Goal: Task Accomplishment & Management: Use online tool/utility

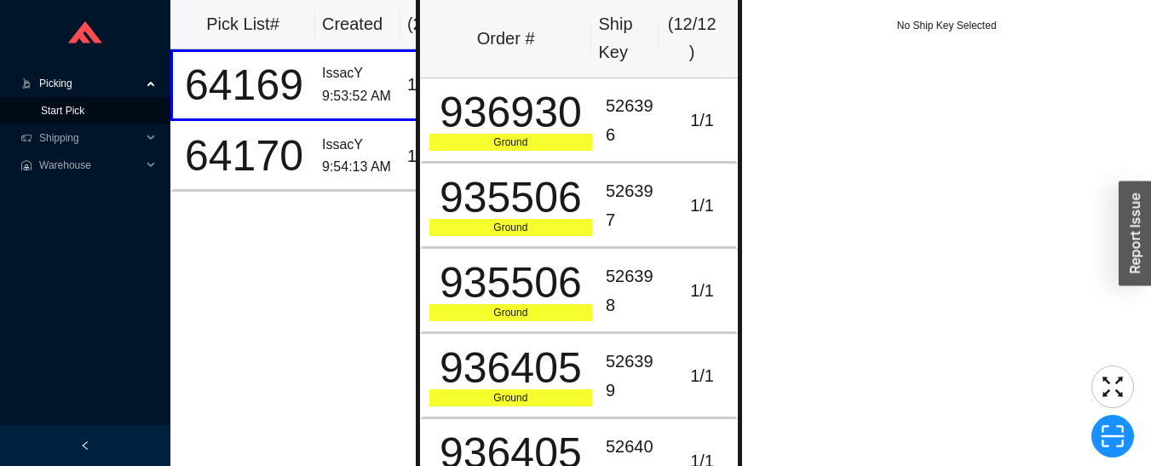
click at [84, 112] on link "Start Pick" at bounding box center [62, 111] width 43 height 12
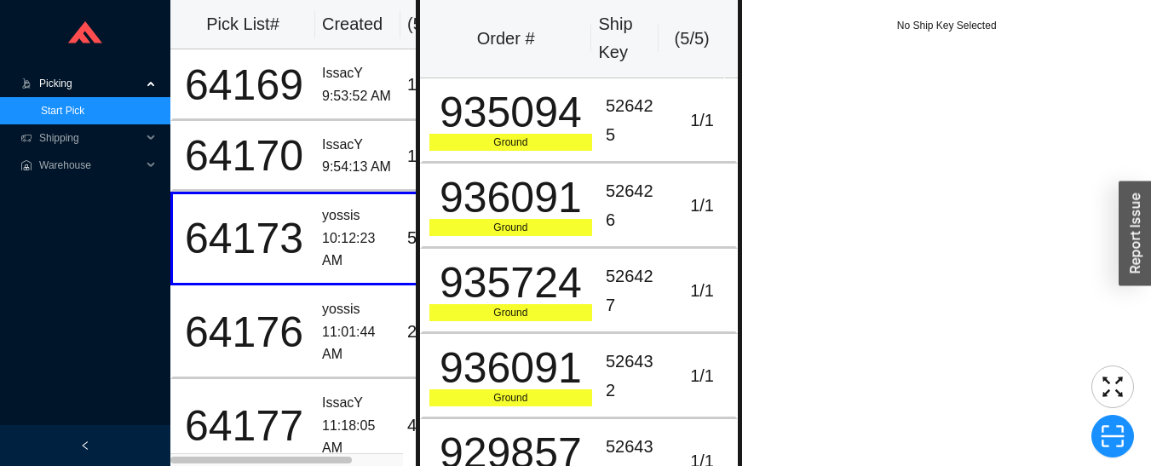
click at [67, 112] on link "Start Pick" at bounding box center [62, 111] width 43 height 12
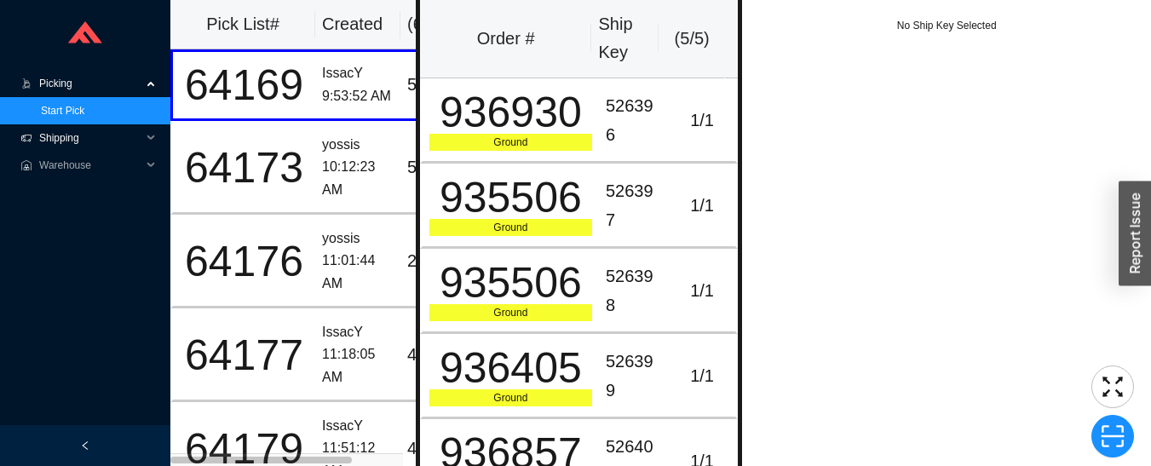
click at [78, 144] on span "Shipping" at bounding box center [90, 137] width 102 height 27
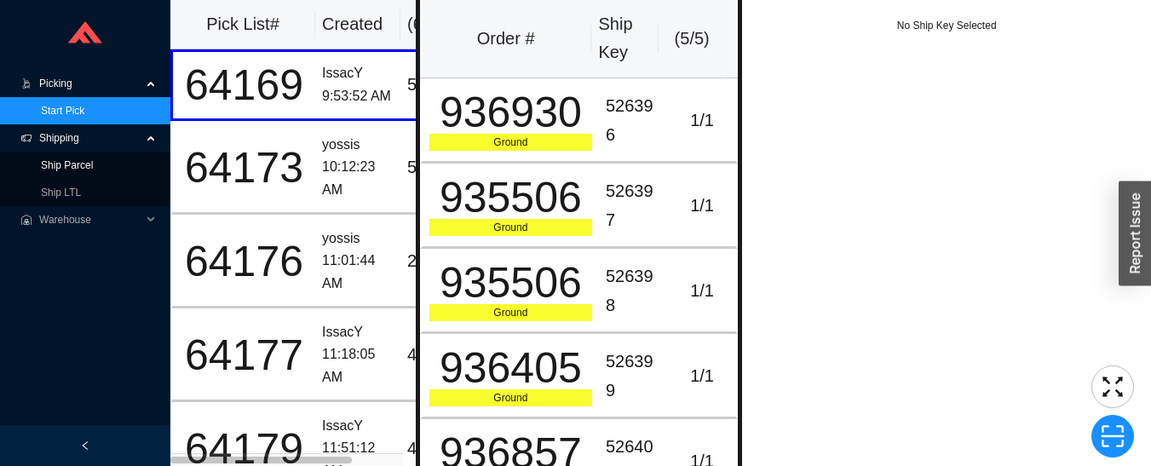
click at [62, 168] on link "Ship Parcel" at bounding box center [67, 165] width 52 height 12
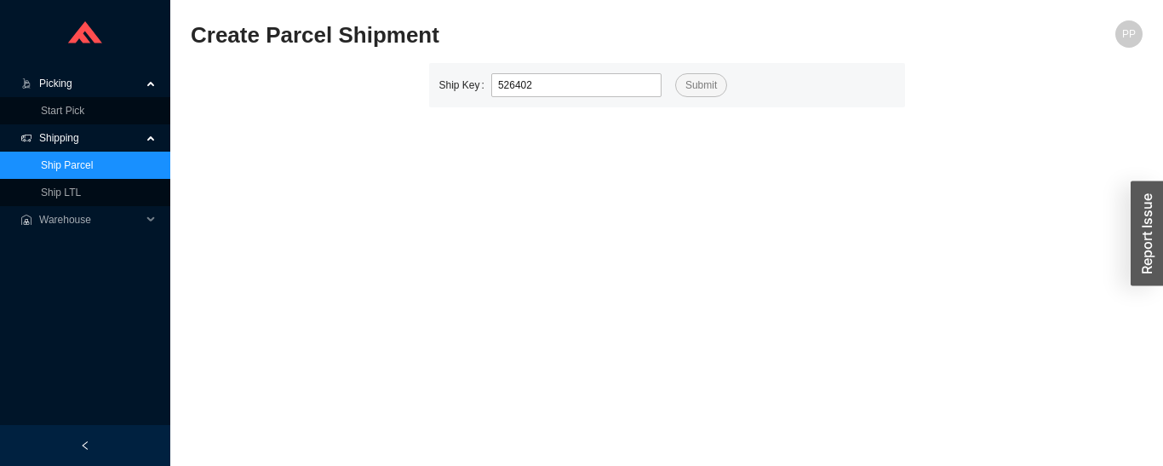
type input "526402"
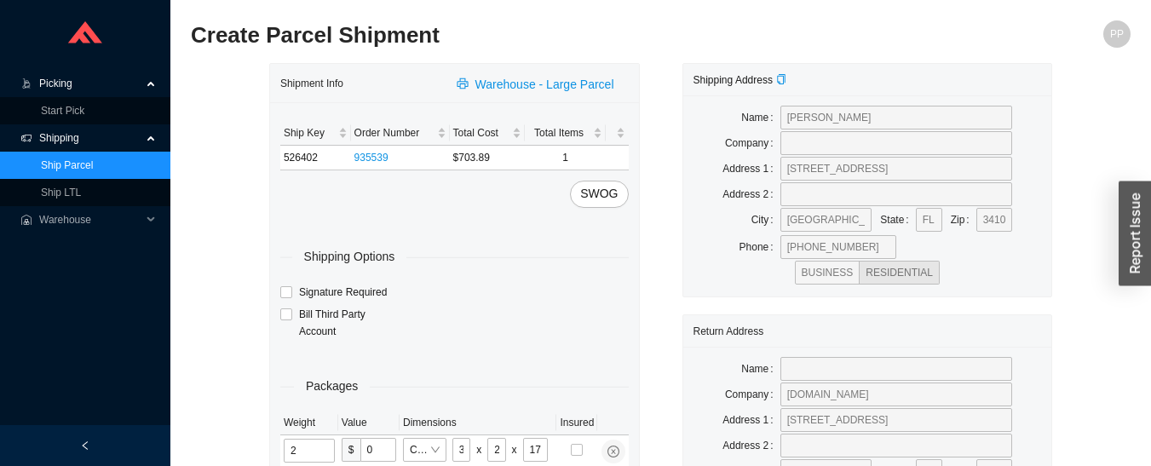
type input "60"
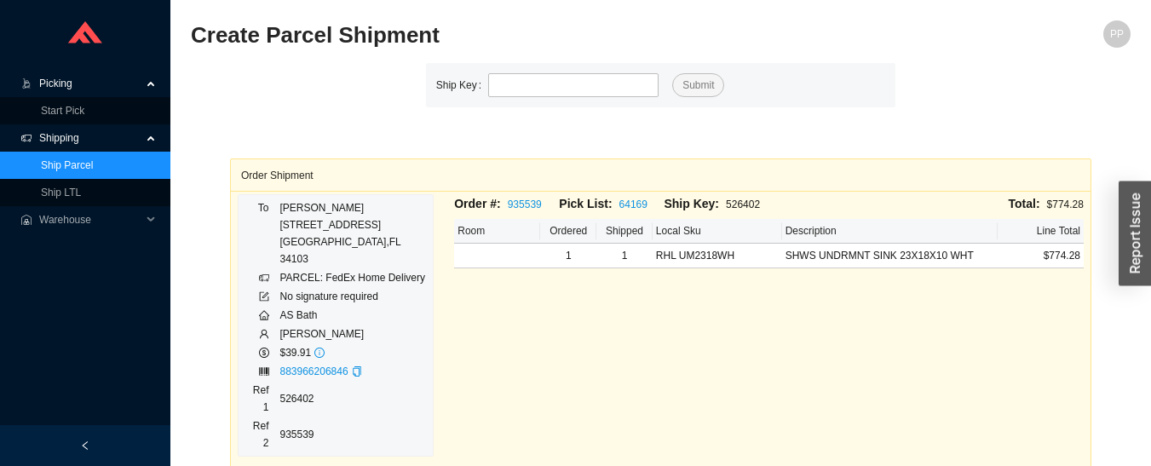
click at [56, 83] on span "Picking" at bounding box center [90, 83] width 102 height 27
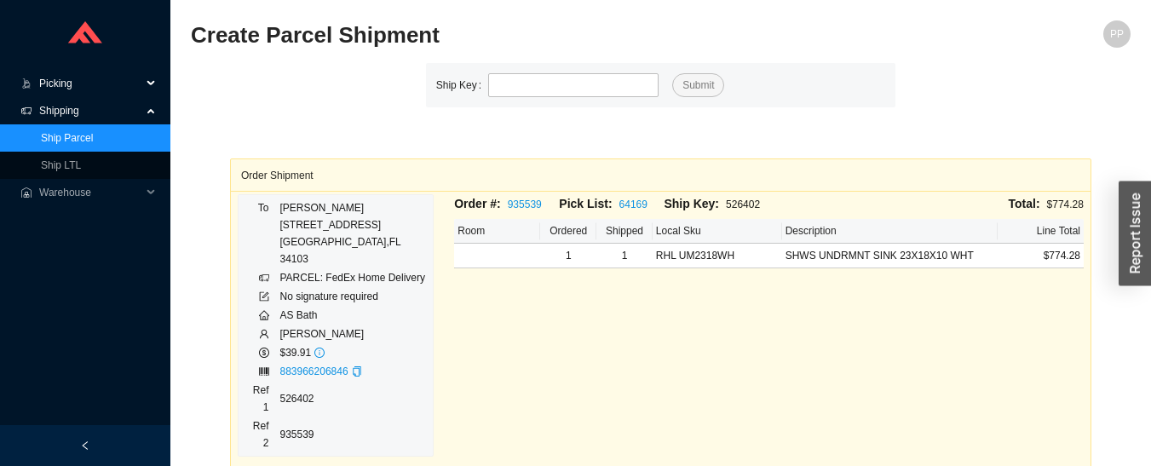
click at [54, 87] on span "Picking" at bounding box center [90, 83] width 102 height 27
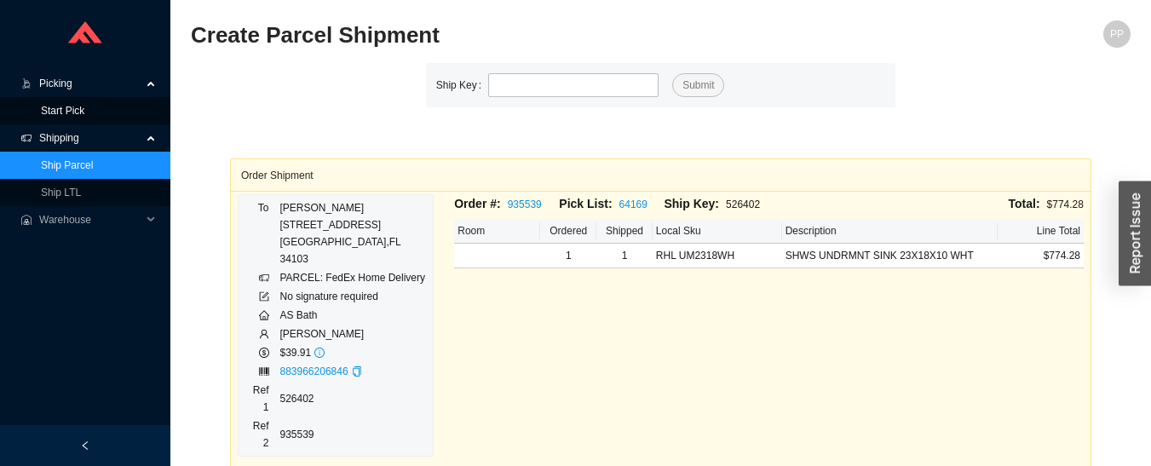
click at [52, 112] on link "Start Pick" at bounding box center [62, 111] width 43 height 12
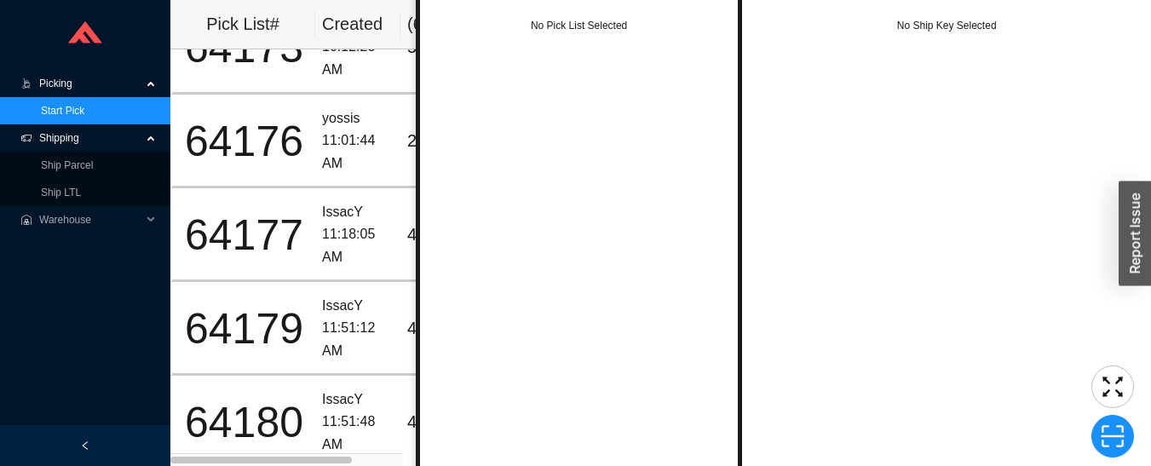
scroll to position [3, 0]
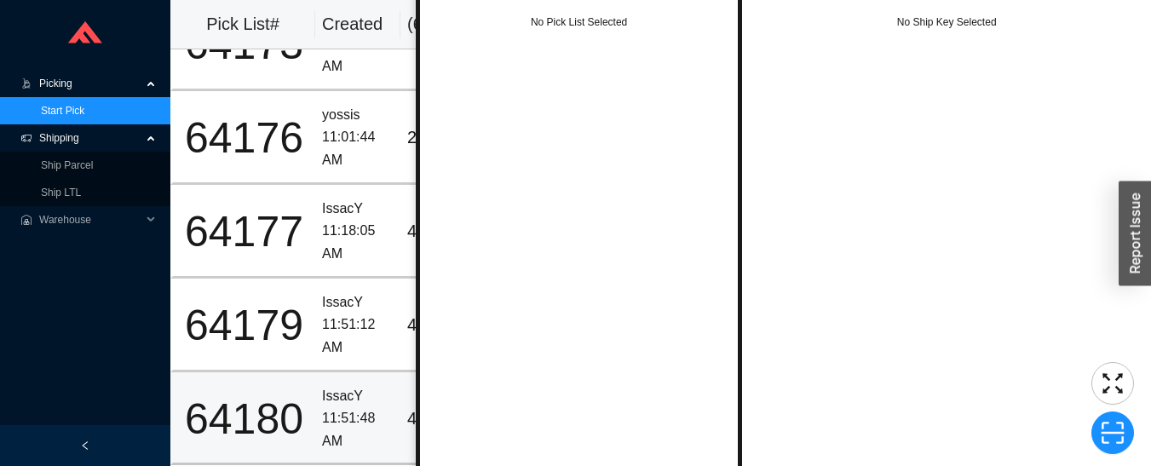
click at [345, 392] on div "IssacY" at bounding box center [358, 396] width 72 height 23
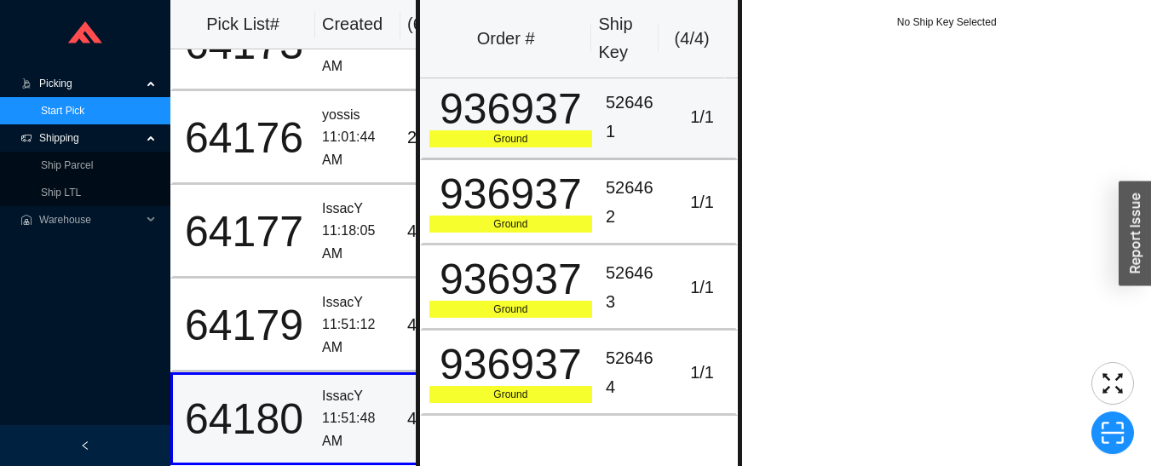
click at [653, 101] on td "526461" at bounding box center [634, 117] width 70 height 85
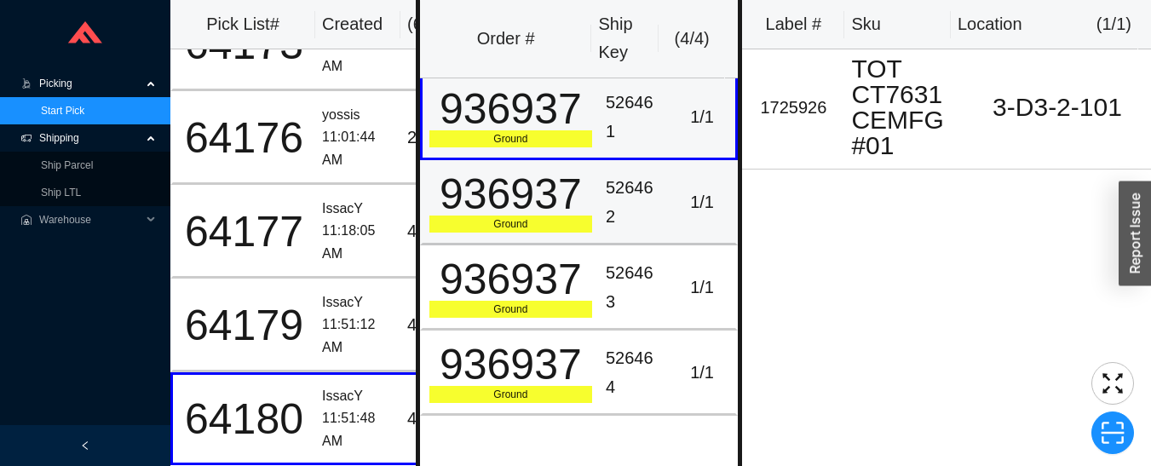
click at [632, 206] on div "526462" at bounding box center [634, 202] width 56 height 57
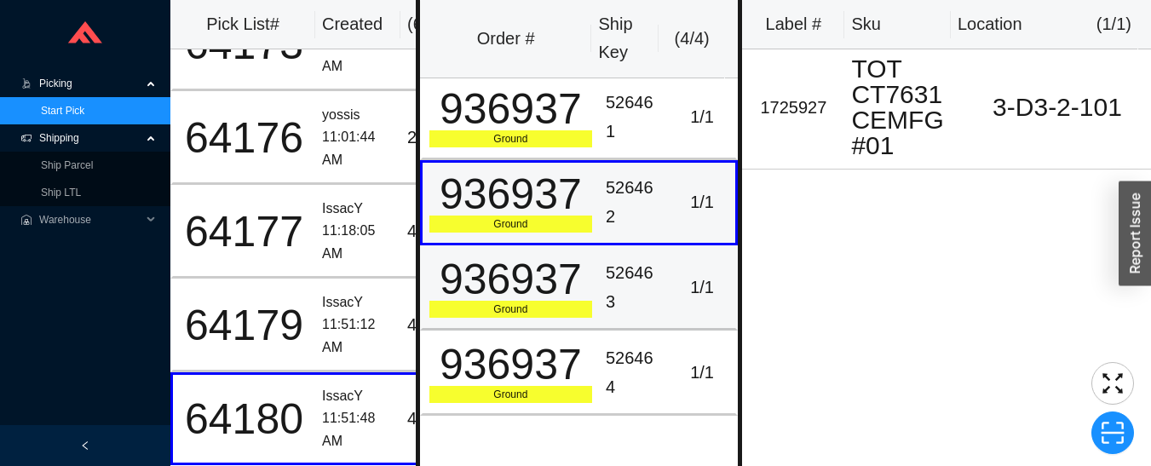
click at [675, 283] on div "1 / 1" at bounding box center [702, 287] width 54 height 28
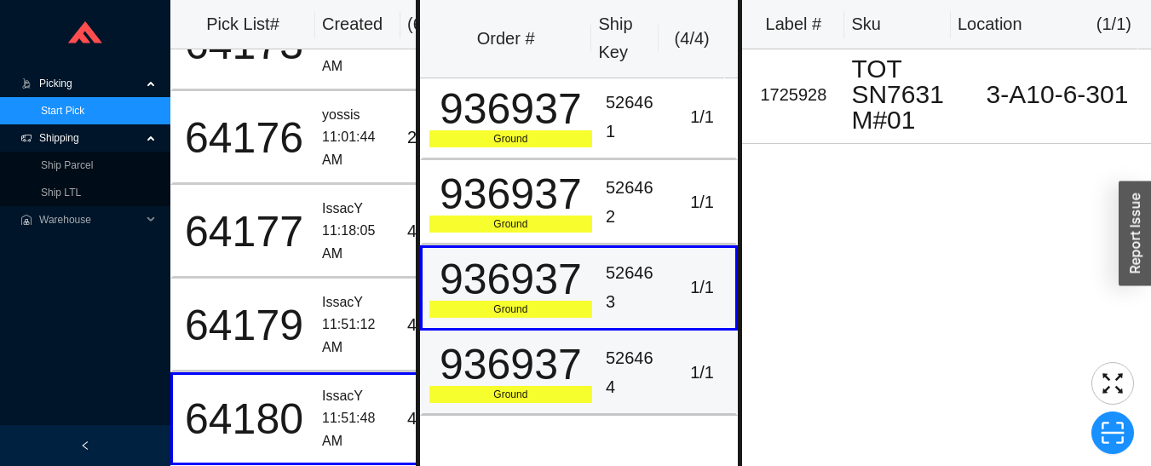
click at [676, 365] on div "1 / 1" at bounding box center [702, 373] width 54 height 28
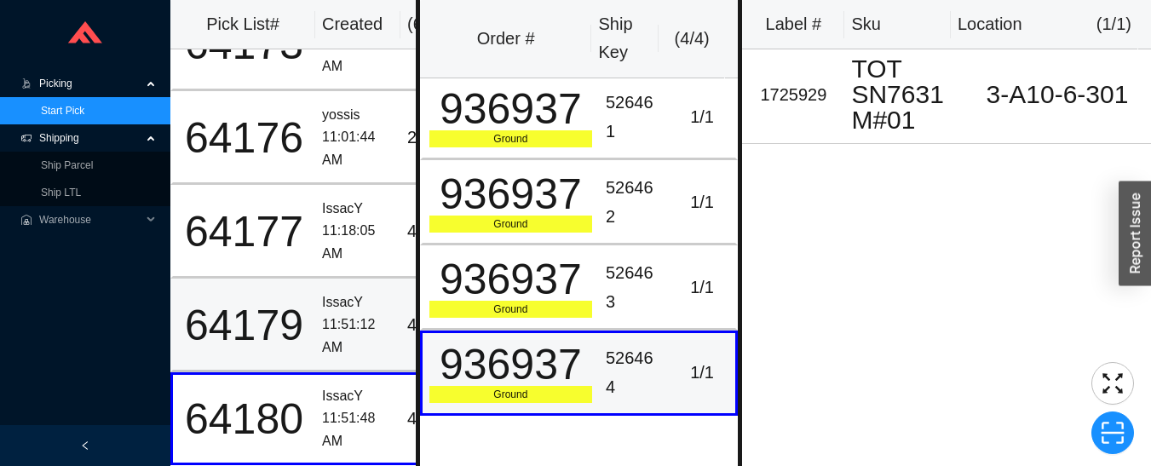
click at [345, 317] on div "11:51:12 AM" at bounding box center [358, 335] width 72 height 45
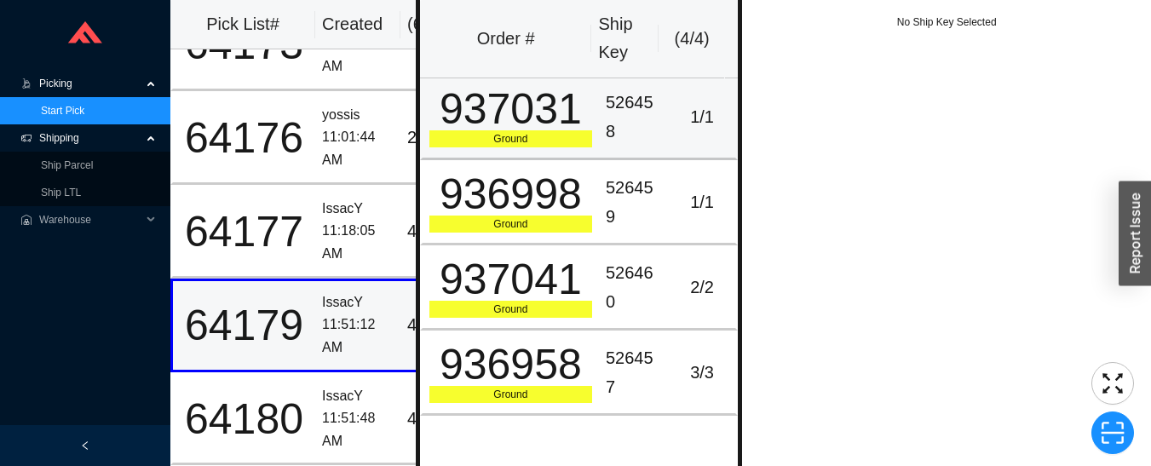
click at [639, 119] on div "526458" at bounding box center [634, 117] width 56 height 57
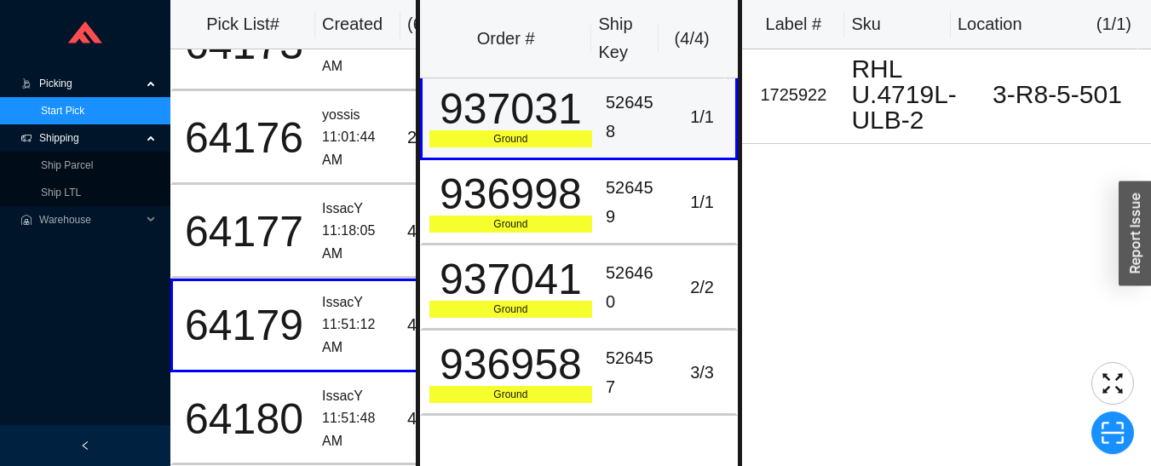
scroll to position [0, 0]
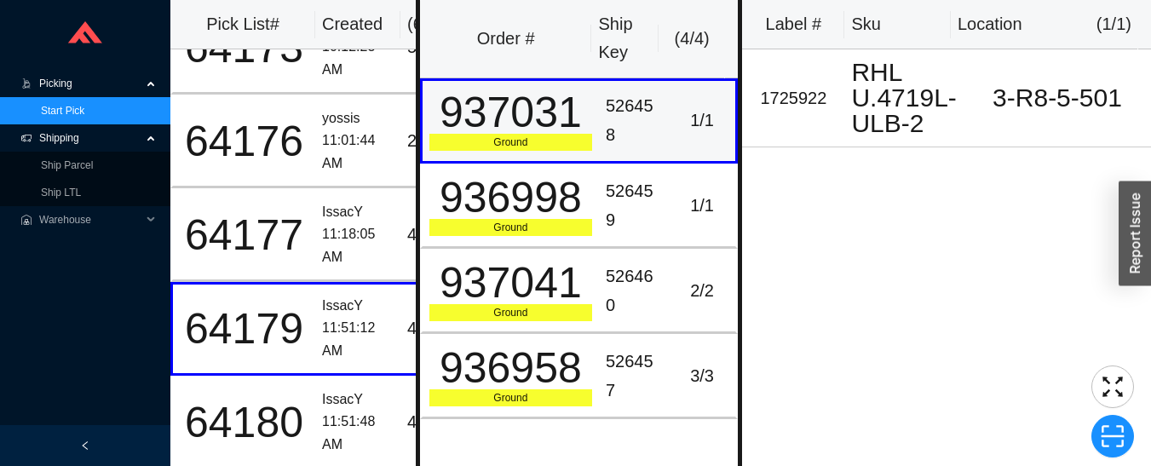
click at [669, 221] on td "1 / 1" at bounding box center [704, 206] width 70 height 85
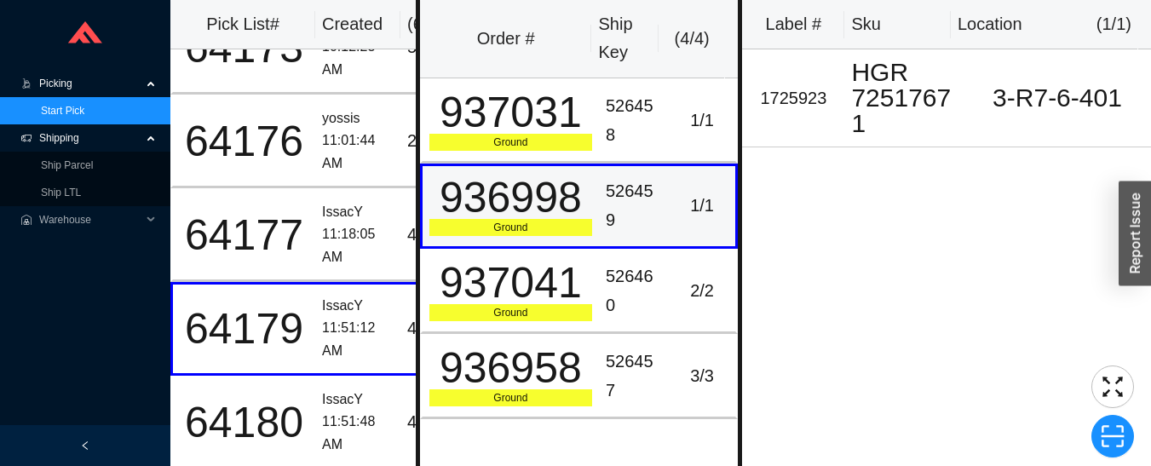
click at [681, 290] on div "2 / 2" at bounding box center [702, 291] width 54 height 28
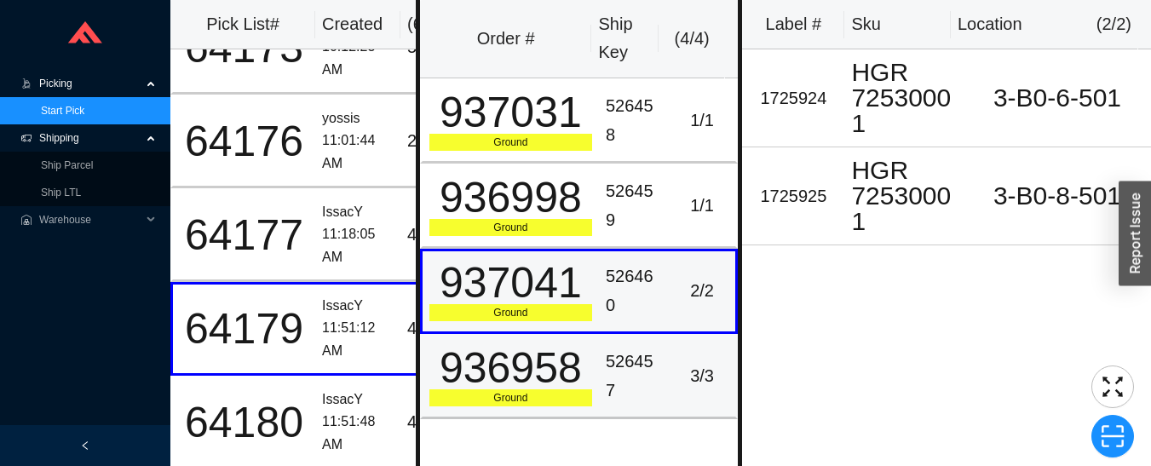
click at [670, 355] on td "3 / 3" at bounding box center [704, 376] width 70 height 85
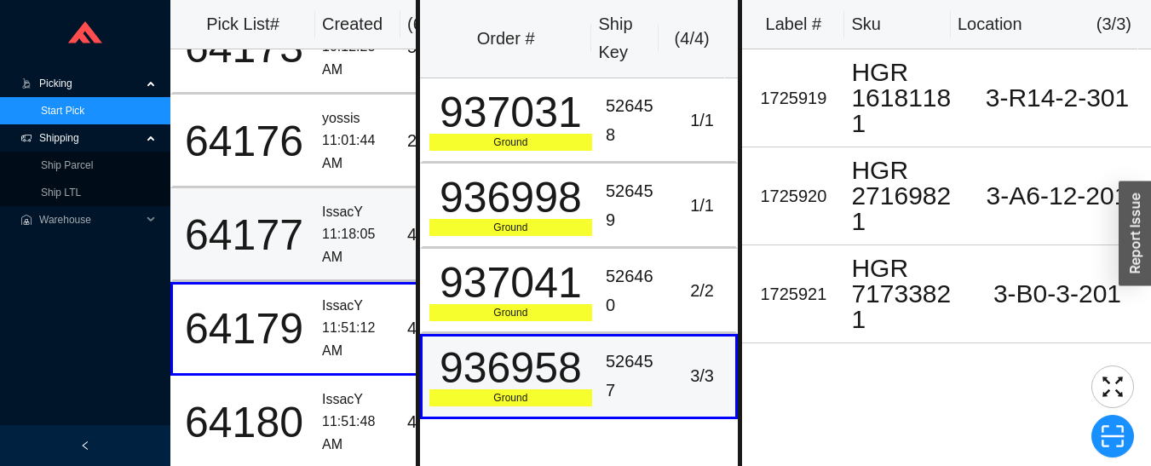
click at [324, 223] on div "11:18:05 AM" at bounding box center [358, 245] width 72 height 45
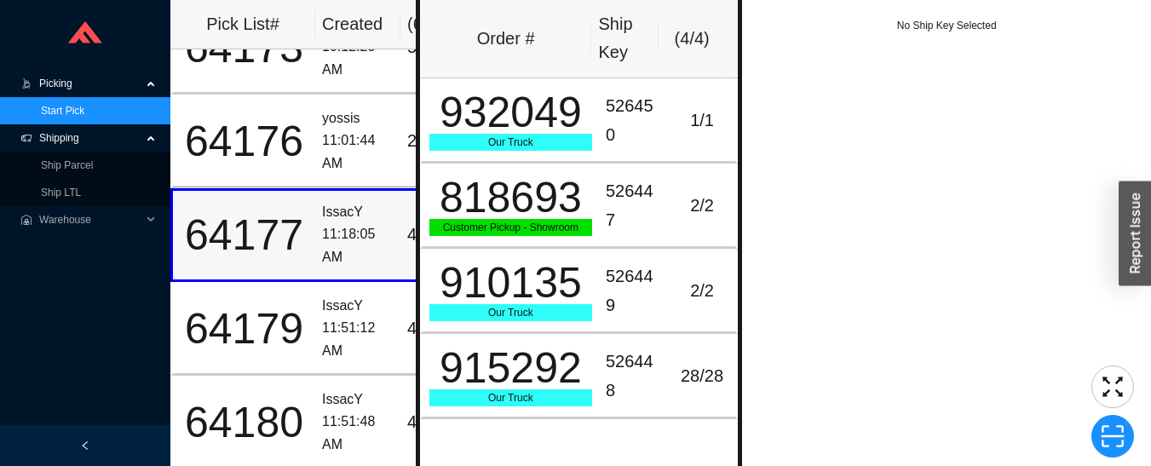
click at [640, 115] on div "526450" at bounding box center [634, 120] width 56 height 57
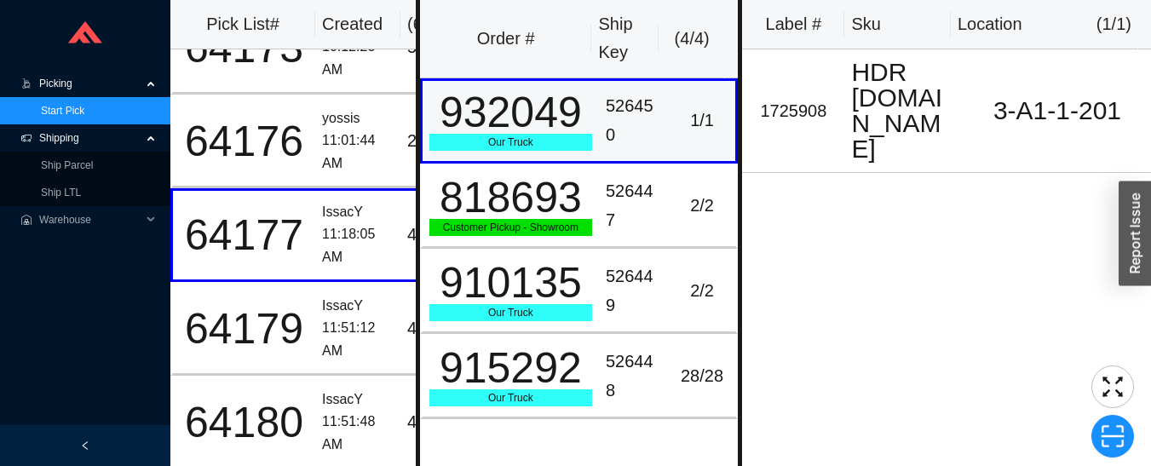
click at [675, 208] on div "2 / 2" at bounding box center [702, 206] width 54 height 28
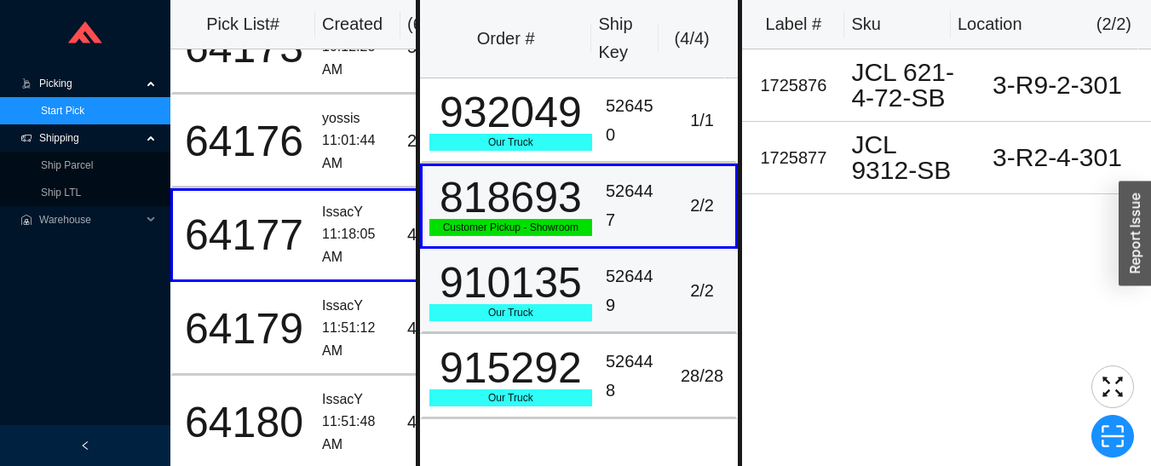
click at [692, 294] on div "2 / 2" at bounding box center [702, 291] width 54 height 28
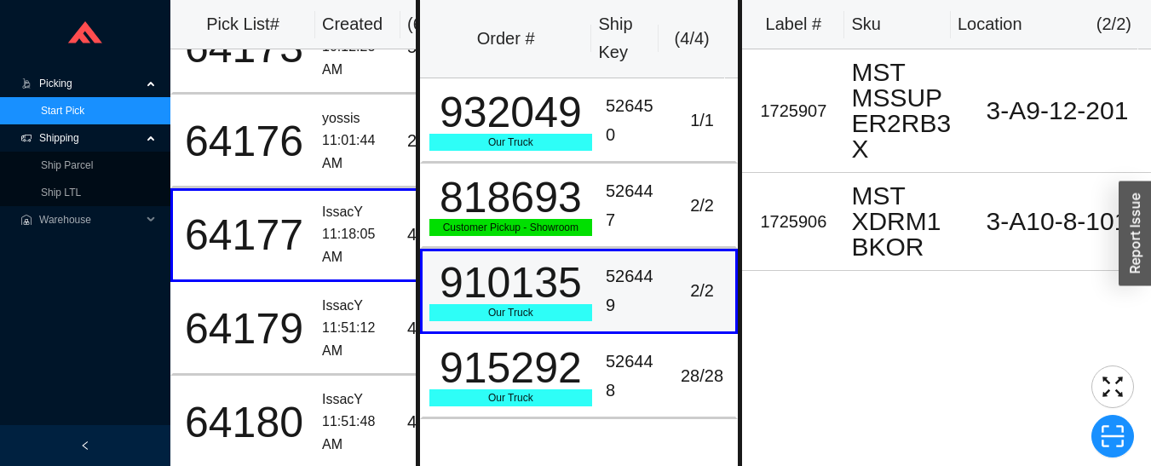
click at [681, 370] on div "28 / 28" at bounding box center [702, 376] width 54 height 28
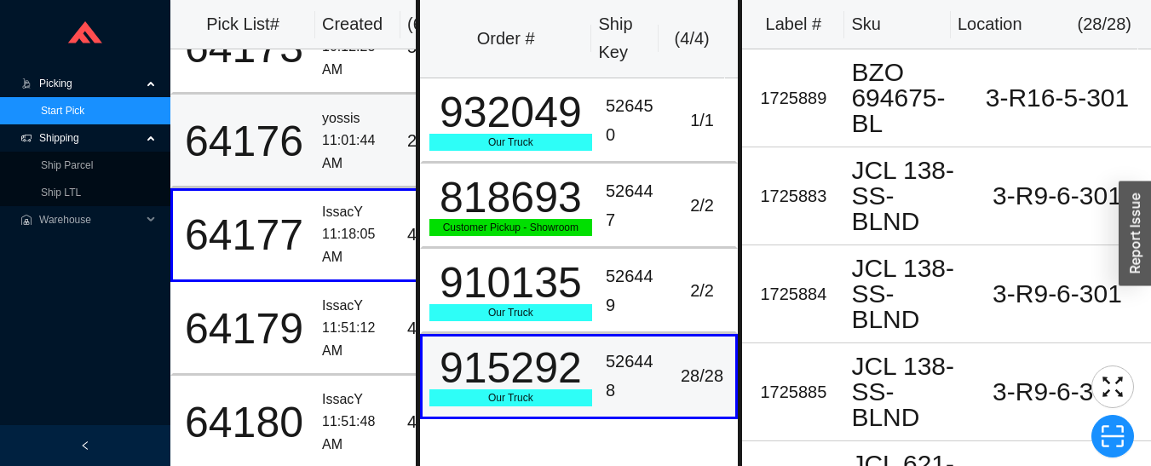
click at [361, 129] on div "11:01:44 AM" at bounding box center [358, 151] width 72 height 45
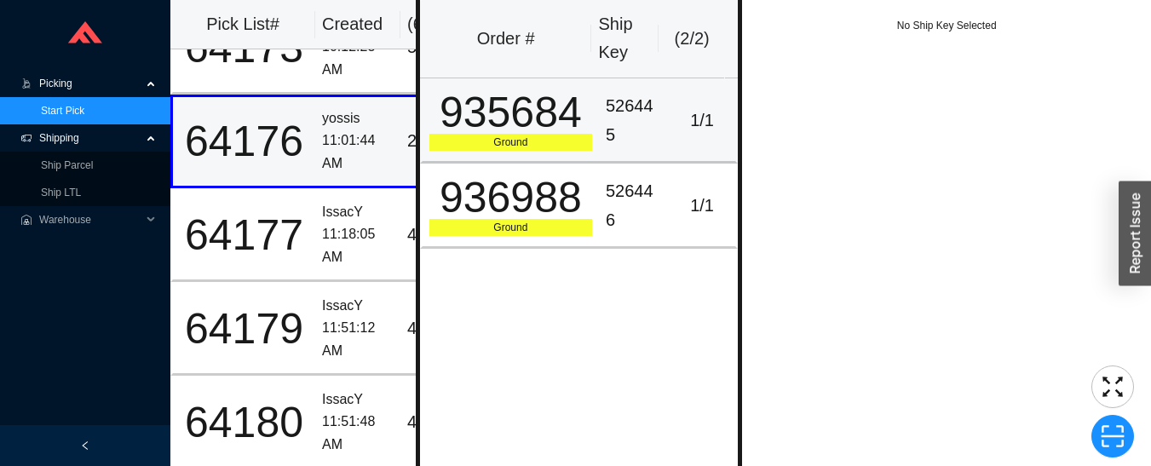
click at [636, 117] on div "526445" at bounding box center [634, 120] width 56 height 57
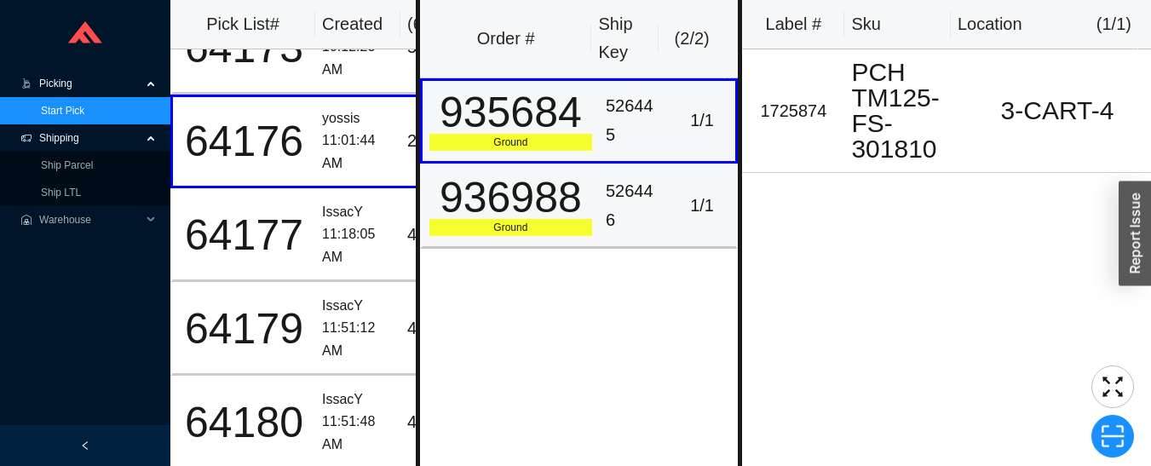
click at [629, 224] on div "526446" at bounding box center [634, 205] width 56 height 57
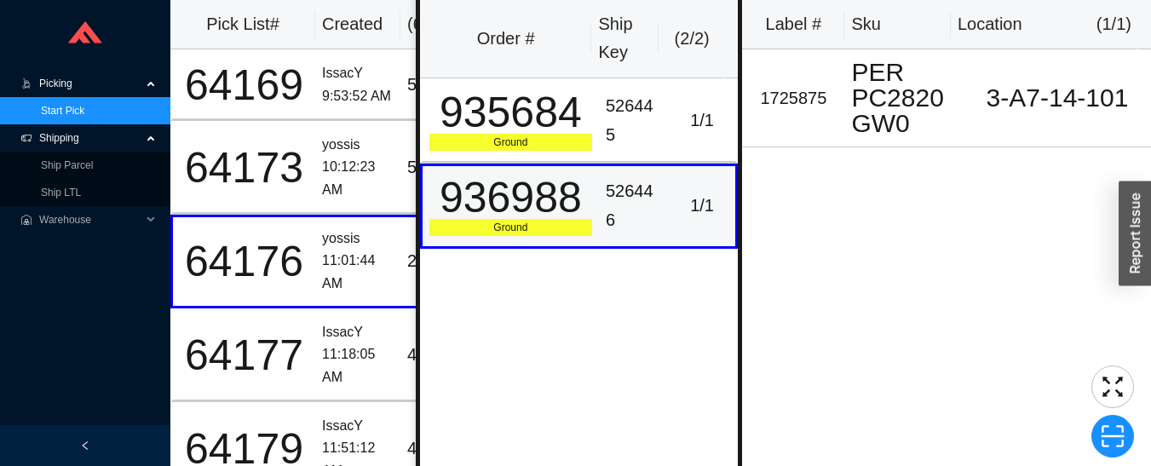
click at [355, 156] on div "10:12:23 AM" at bounding box center [358, 178] width 72 height 45
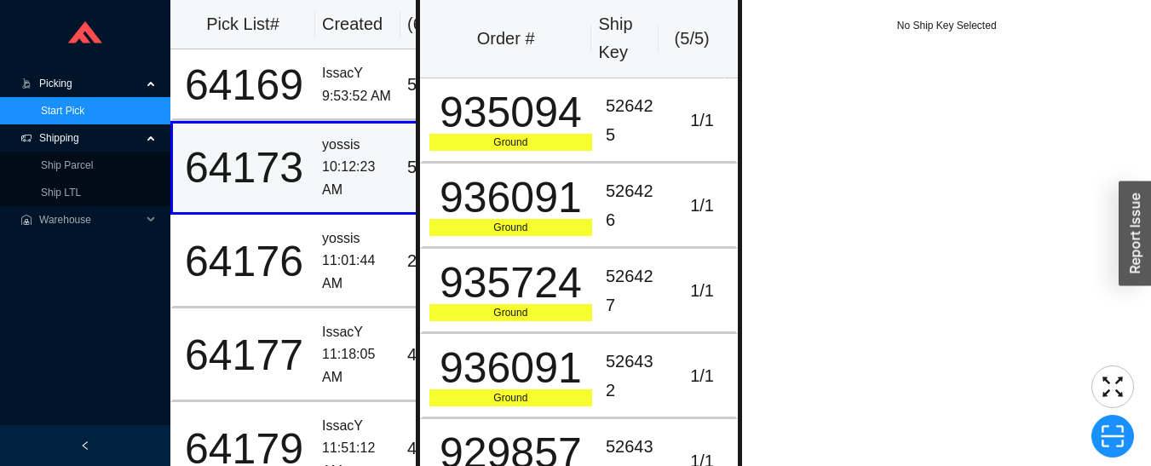
click at [599, 126] on td "526425" at bounding box center [634, 120] width 70 height 85
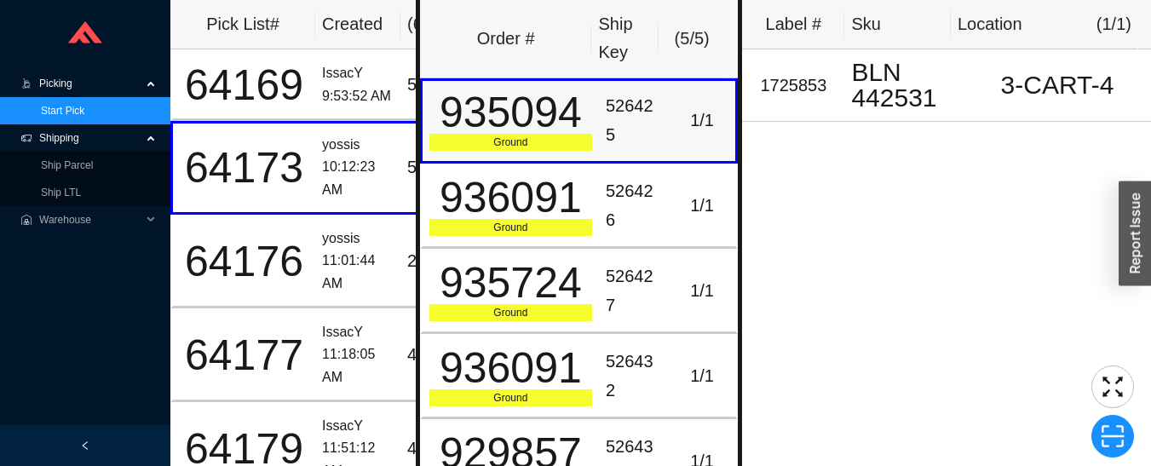
click at [636, 206] on div "526426" at bounding box center [634, 205] width 56 height 57
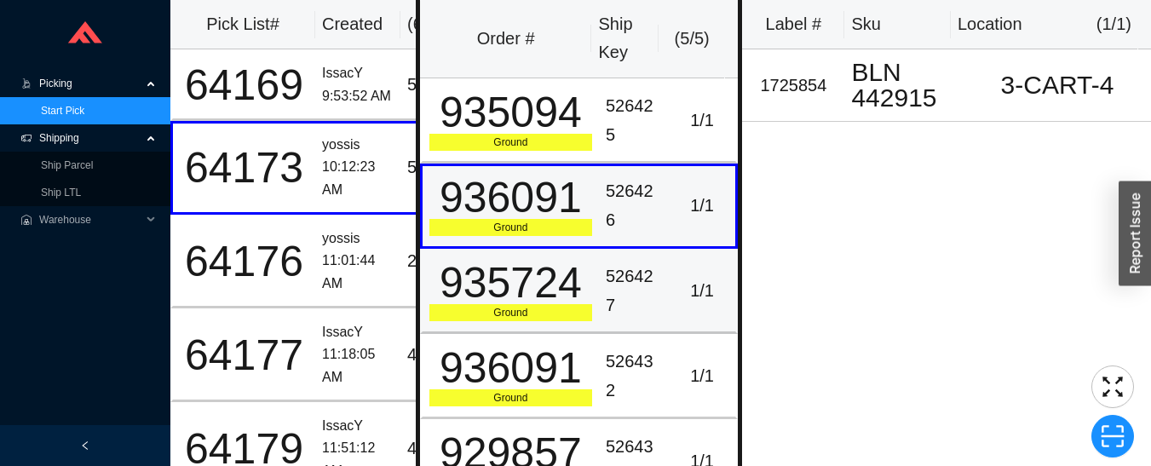
click at [655, 270] on td "526427" at bounding box center [634, 291] width 70 height 85
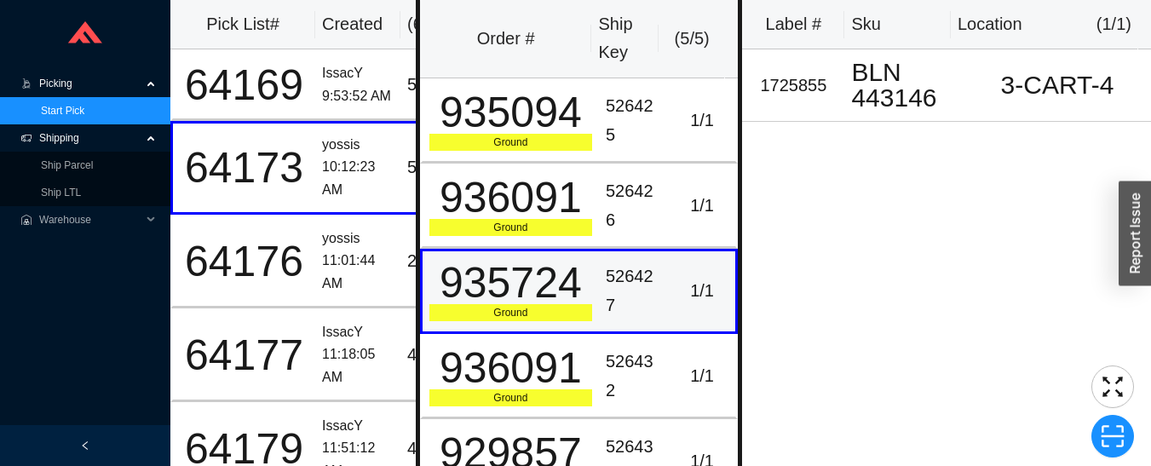
click at [669, 370] on td "1 / 1" at bounding box center [704, 376] width 70 height 85
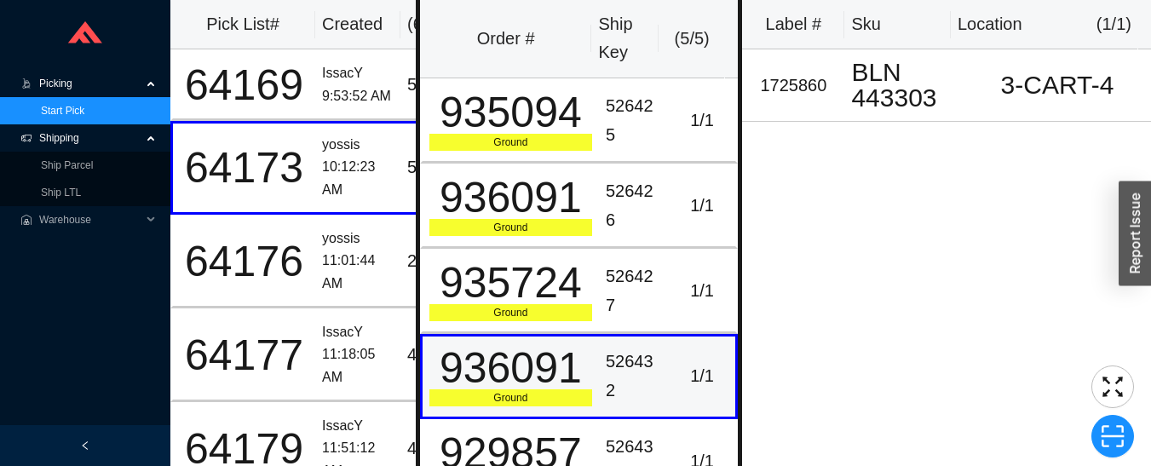
scroll to position [7, 0]
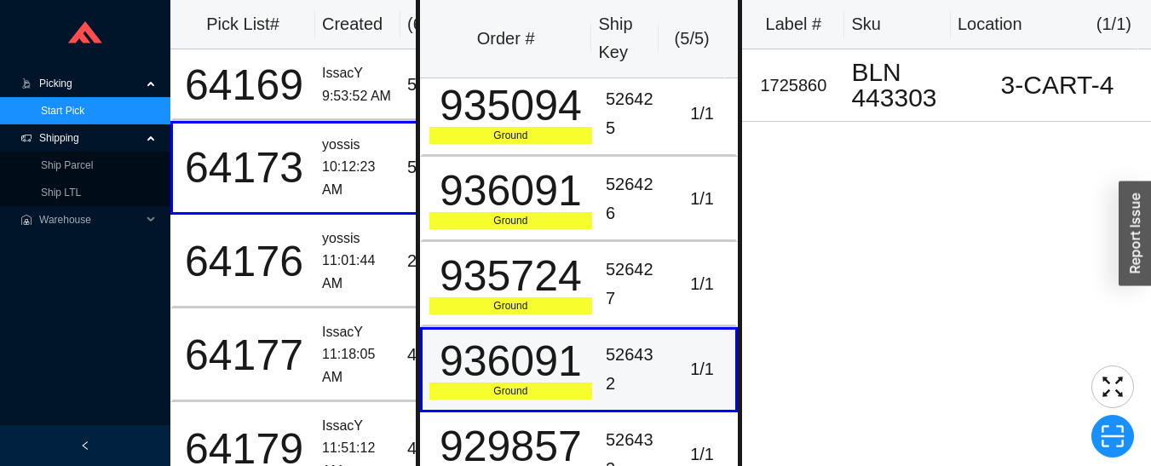
click at [675, 431] on td "1 / 1" at bounding box center [704, 454] width 70 height 85
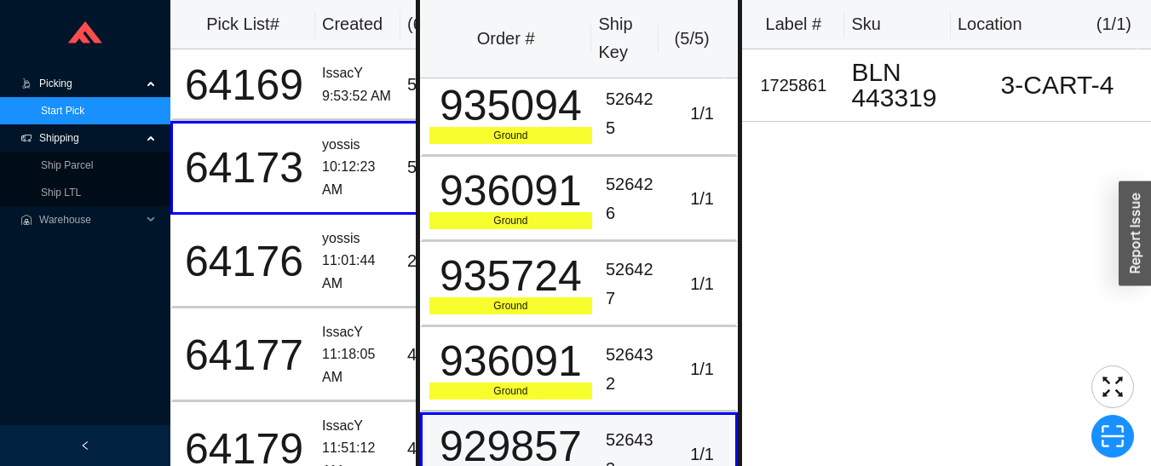
click at [343, 81] on div "IssacY" at bounding box center [358, 73] width 72 height 23
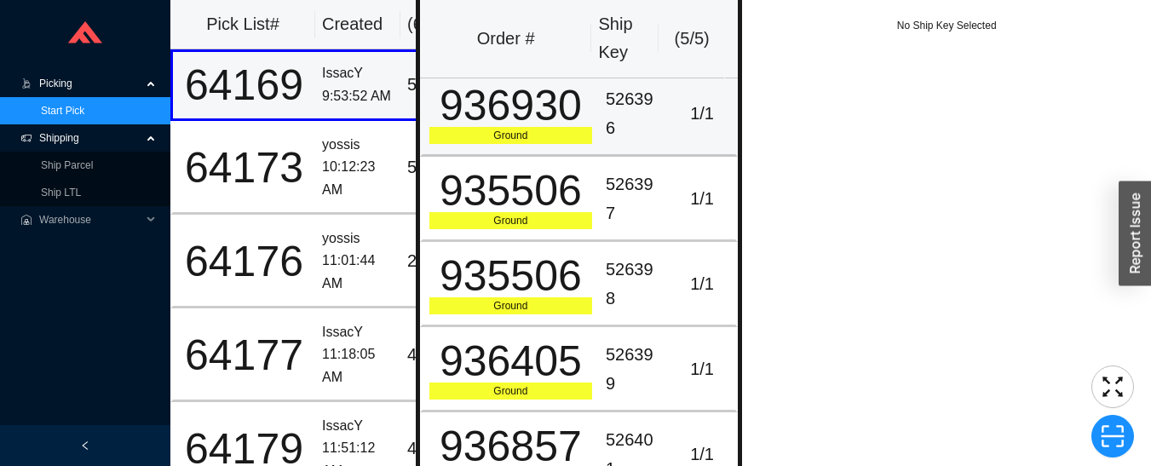
click at [617, 117] on div "526396" at bounding box center [634, 113] width 56 height 57
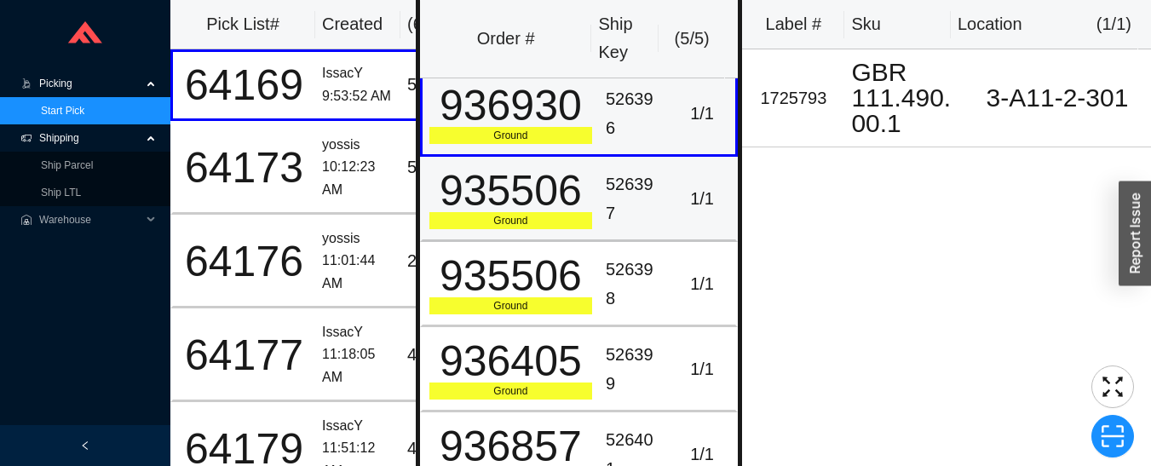
click at [635, 204] on div "526397" at bounding box center [634, 198] width 56 height 57
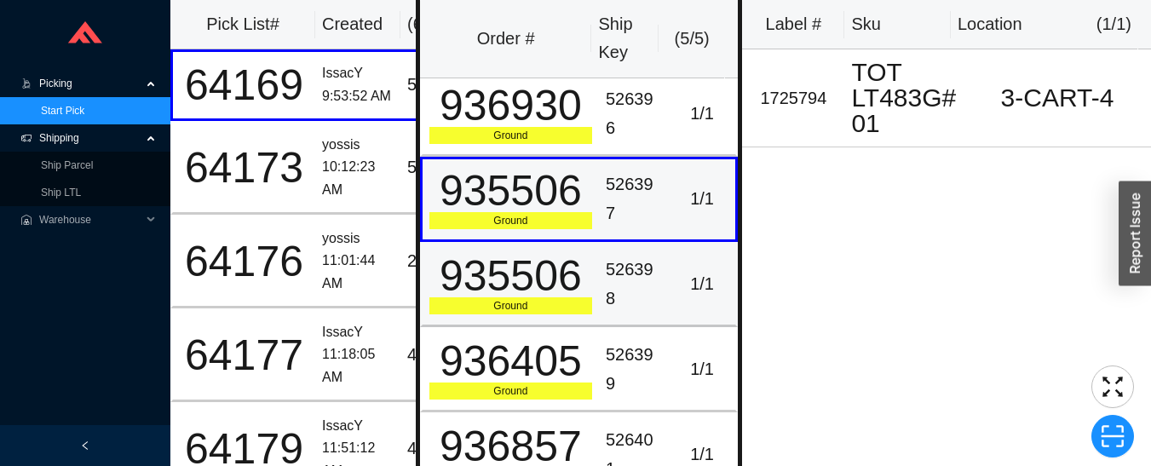
click at [669, 289] on td "1 / 1" at bounding box center [704, 284] width 70 height 85
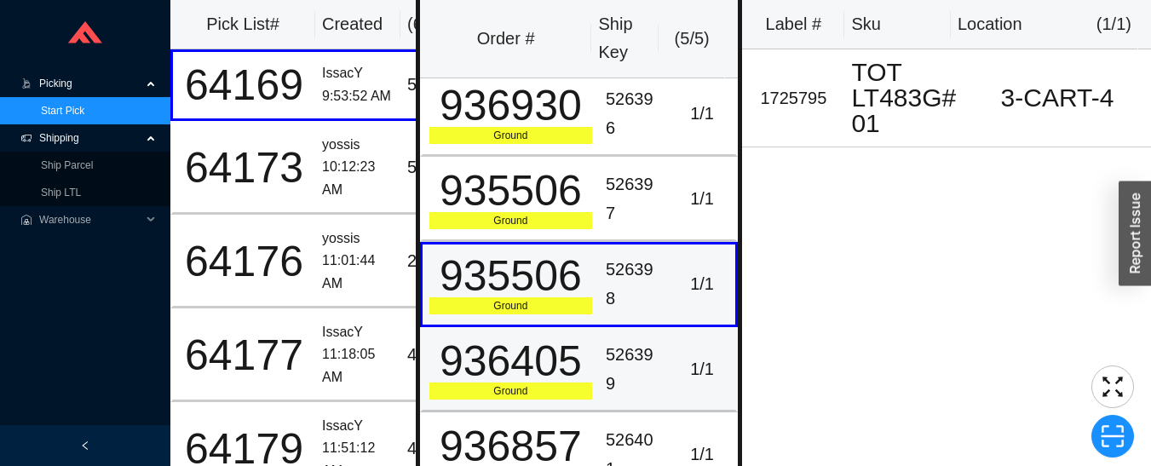
click at [647, 380] on div "526399" at bounding box center [634, 369] width 56 height 57
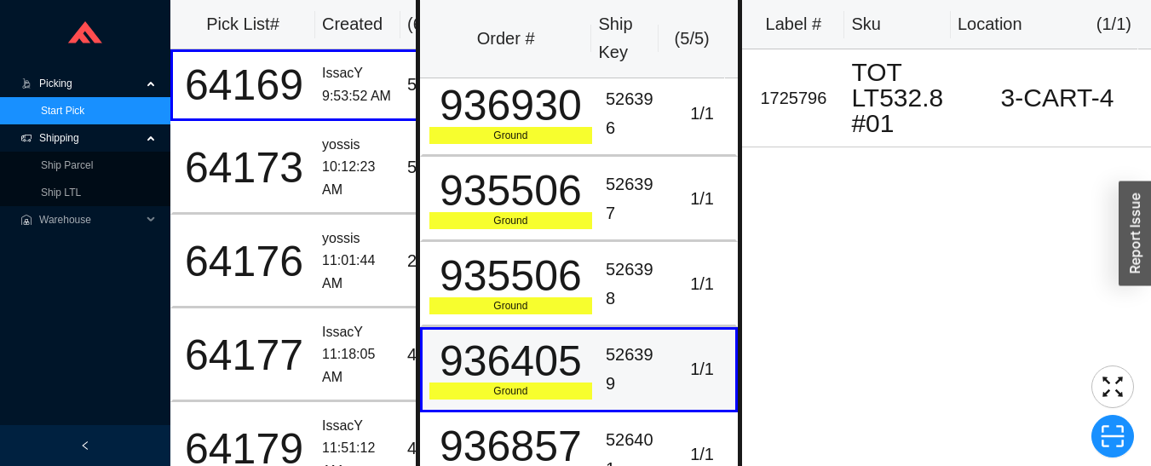
scroll to position [32, 0]
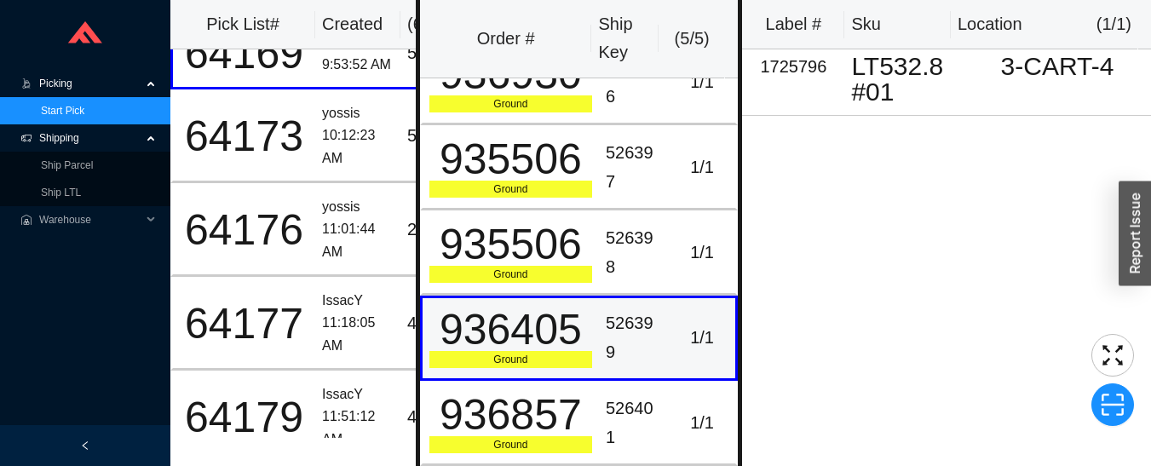
click at [675, 417] on div "1 / 1" at bounding box center [702, 423] width 54 height 28
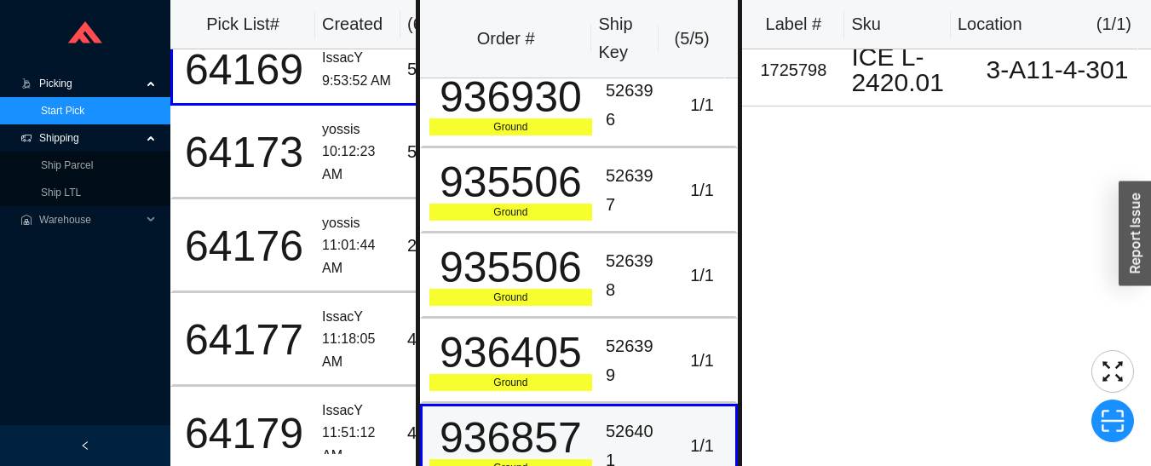
scroll to position [0, 0]
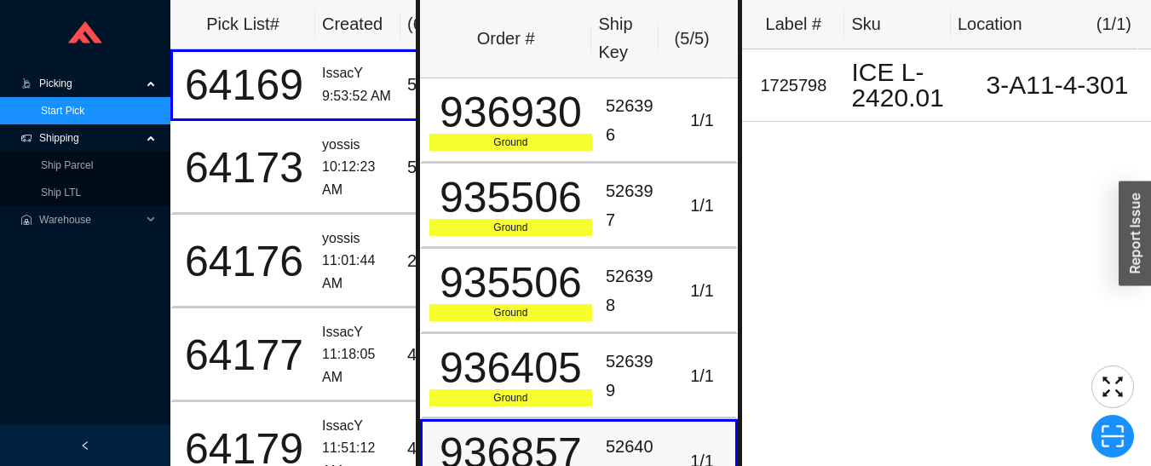
click at [685, 208] on div "1 / 1" at bounding box center [702, 206] width 54 height 28
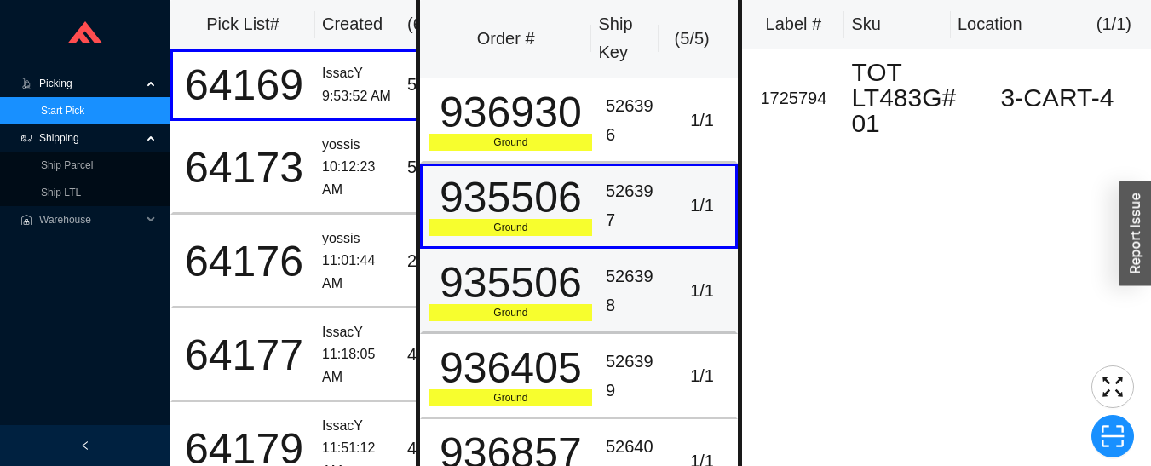
click at [643, 276] on div "526398" at bounding box center [634, 290] width 56 height 57
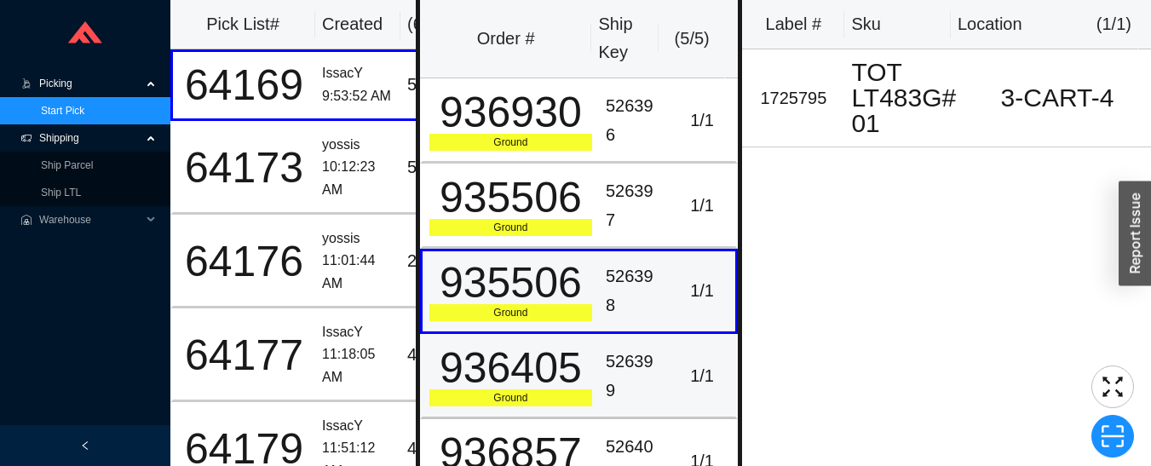
click at [675, 367] on div "1 / 1" at bounding box center [702, 376] width 54 height 28
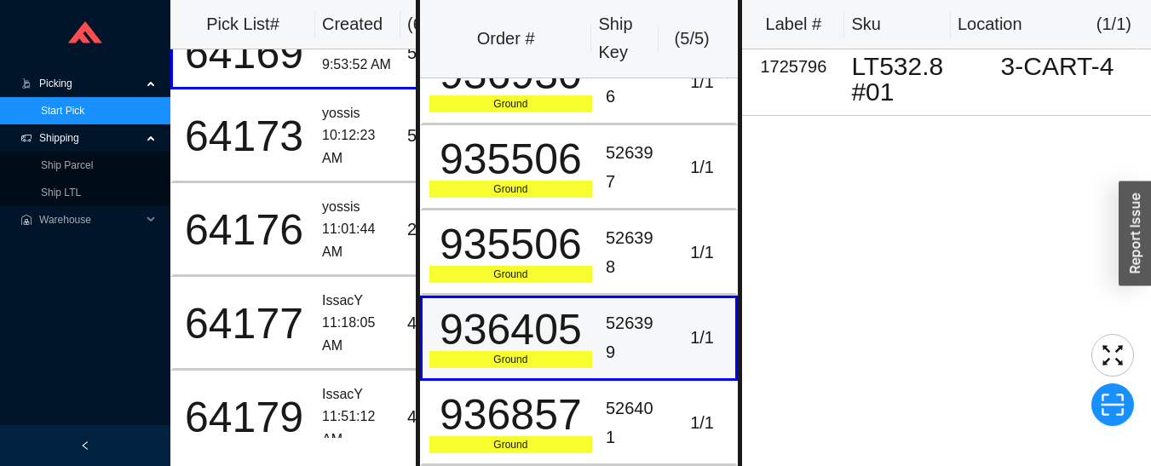
scroll to position [3, 0]
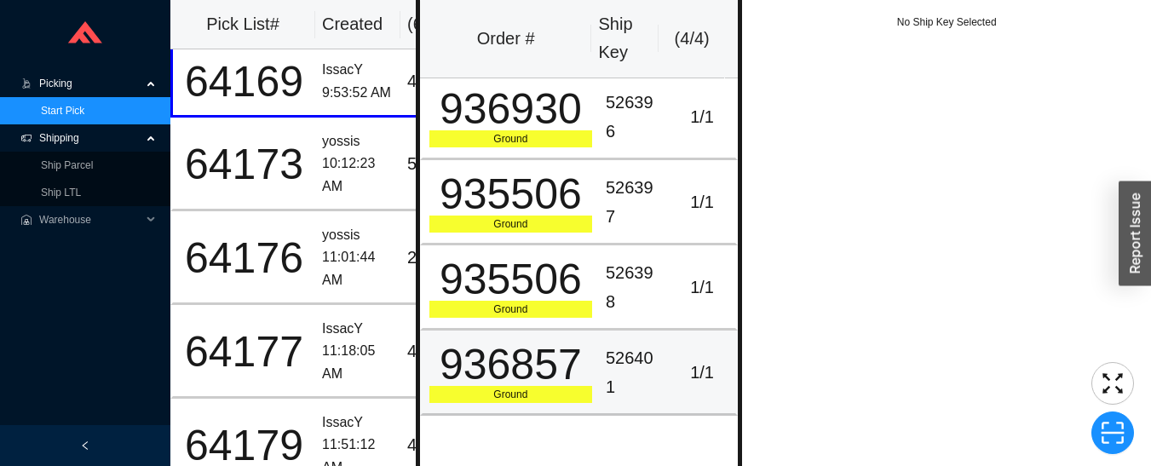
click at [638, 118] on div "526396" at bounding box center [634, 117] width 56 height 57
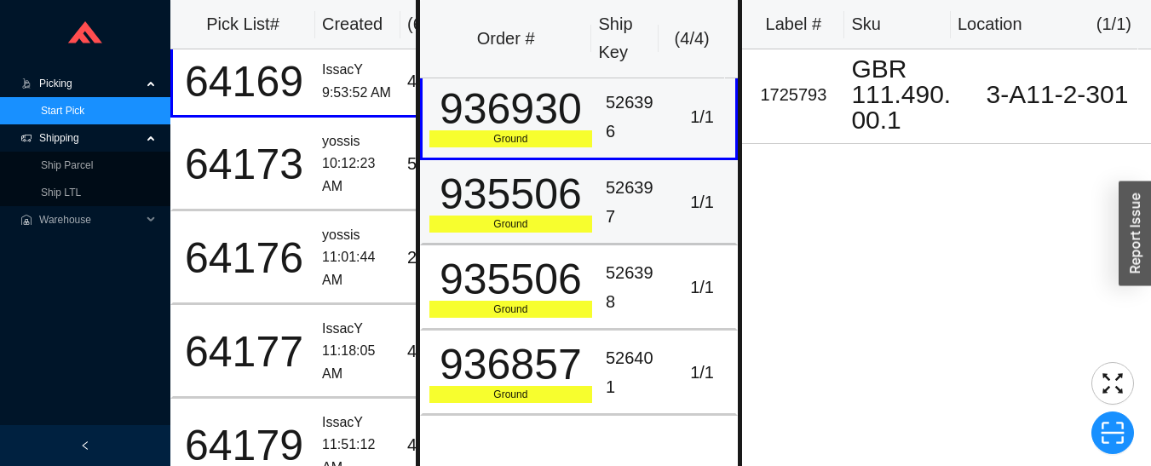
click at [654, 200] on td "526397" at bounding box center [634, 202] width 70 height 85
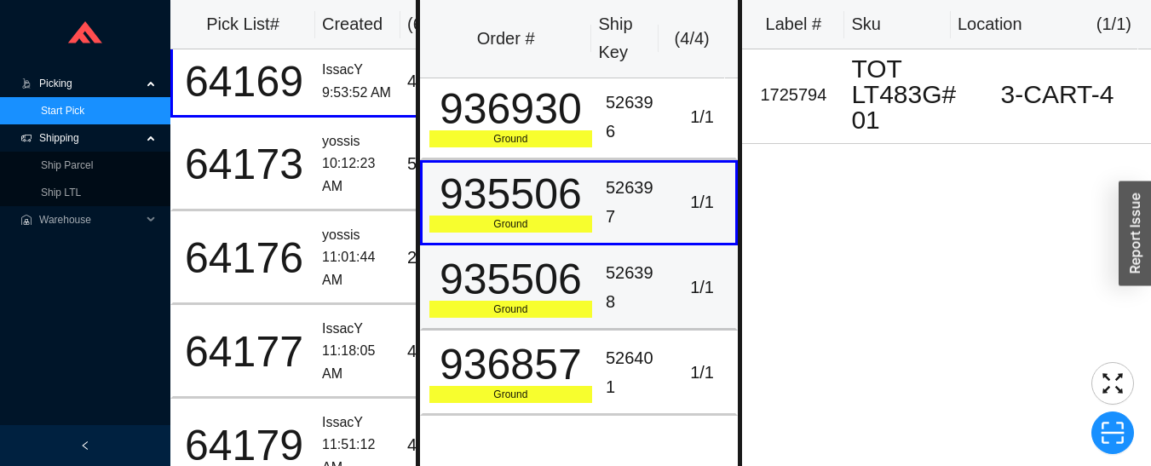
click at [675, 287] on div "1 / 1" at bounding box center [702, 287] width 54 height 28
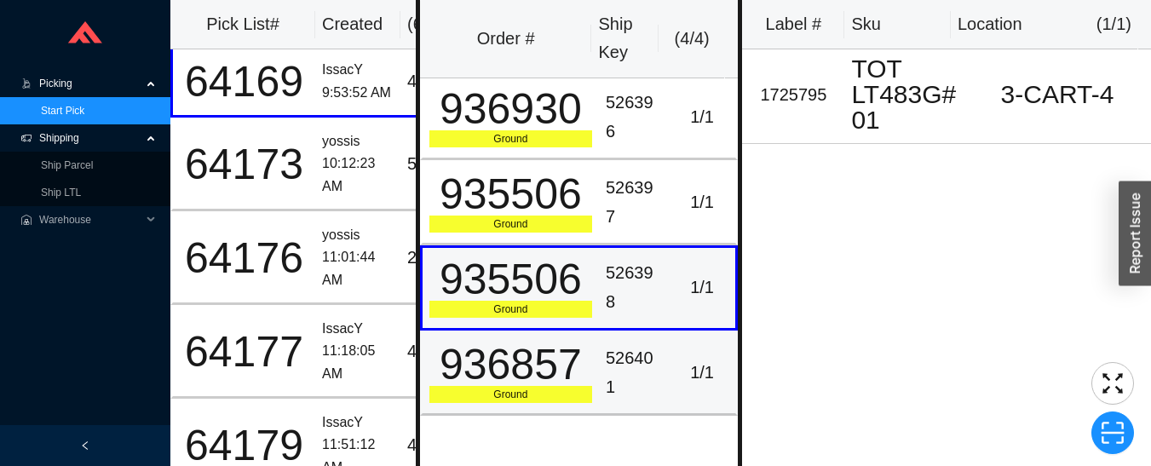
click at [675, 368] on div "1 / 1" at bounding box center [702, 373] width 54 height 28
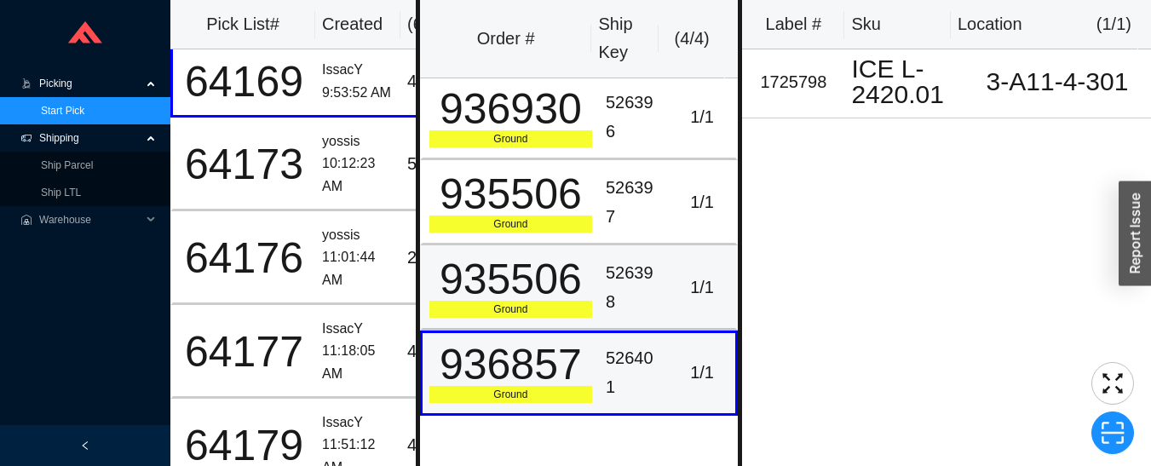
click at [623, 284] on div "526398" at bounding box center [634, 287] width 56 height 57
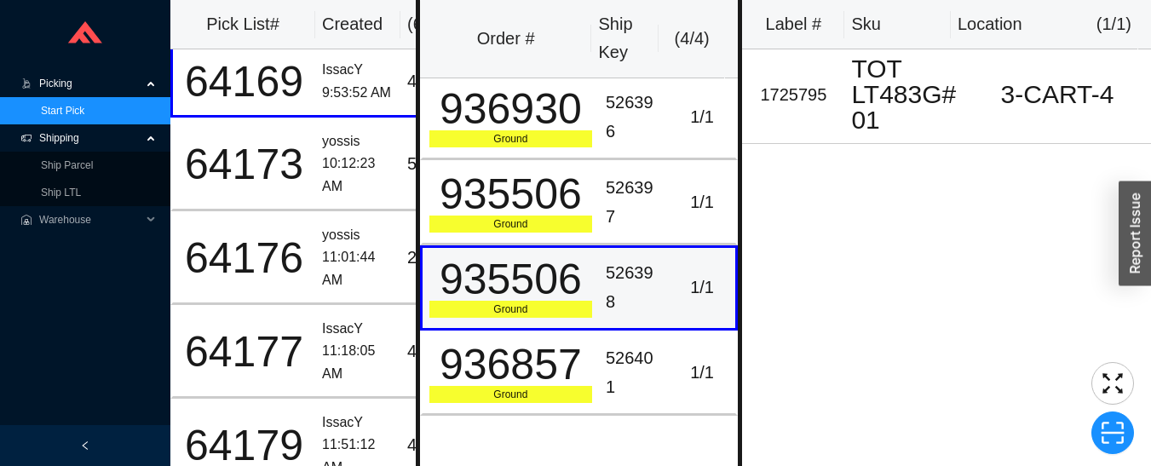
scroll to position [0, 0]
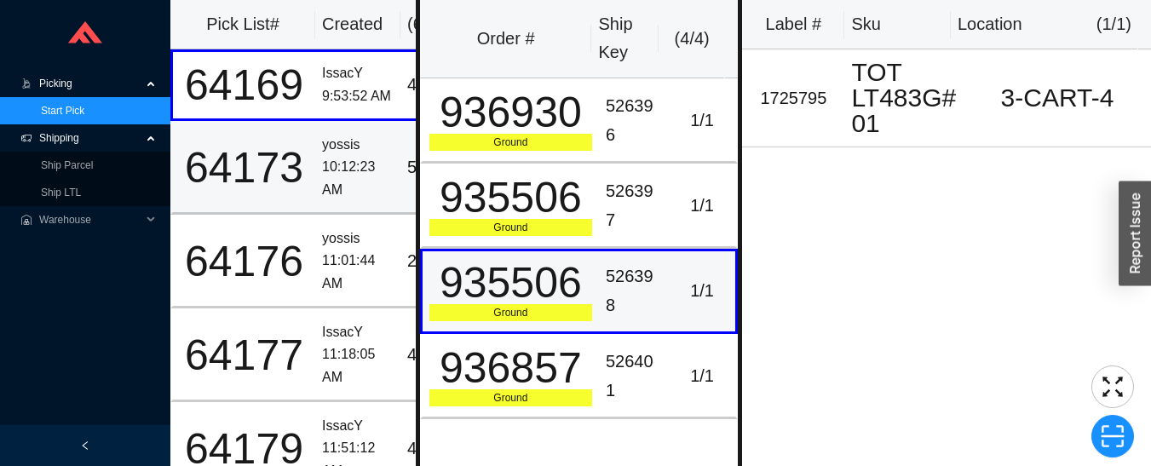
click at [358, 162] on div "10:12:23 AM" at bounding box center [358, 178] width 72 height 45
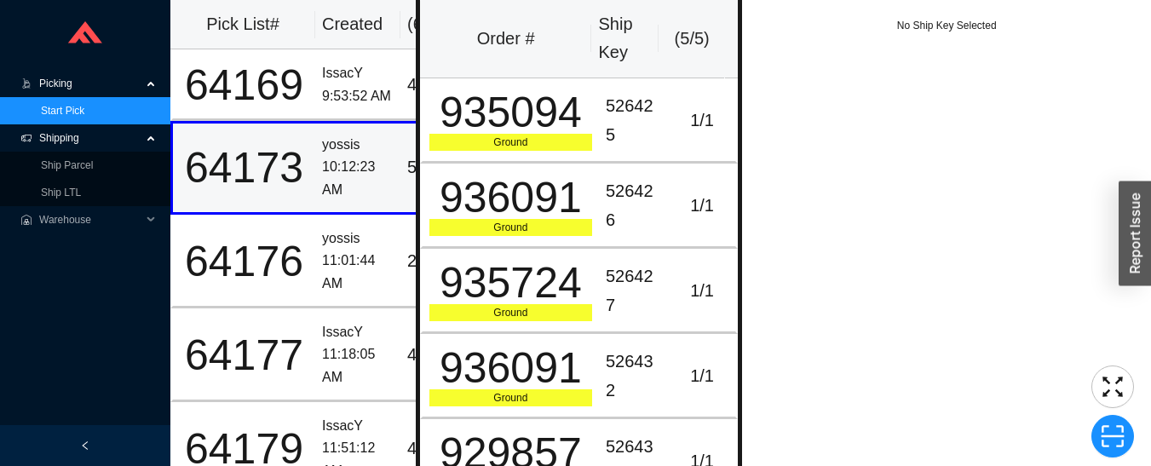
click at [599, 122] on td "526425" at bounding box center [634, 120] width 70 height 85
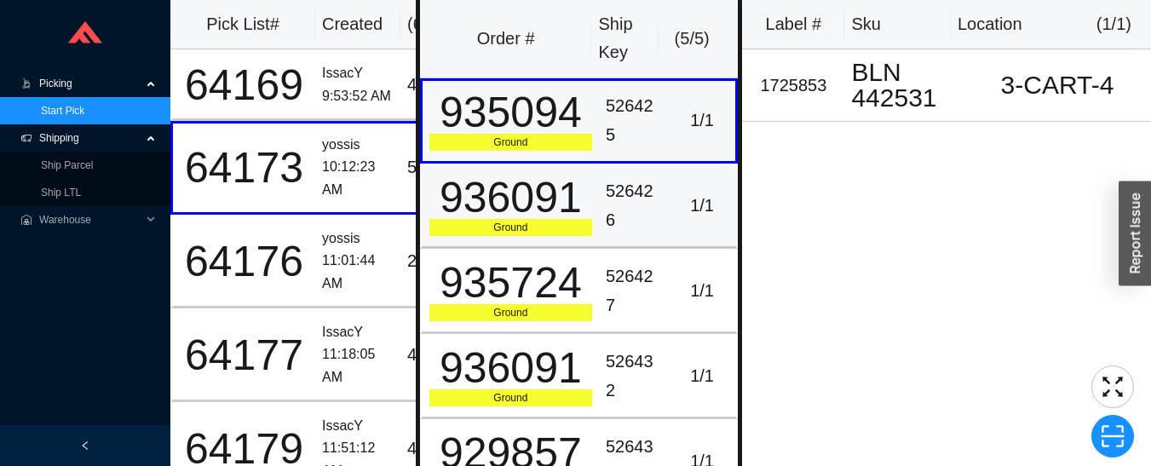
click at [626, 204] on div "526426" at bounding box center [634, 205] width 56 height 57
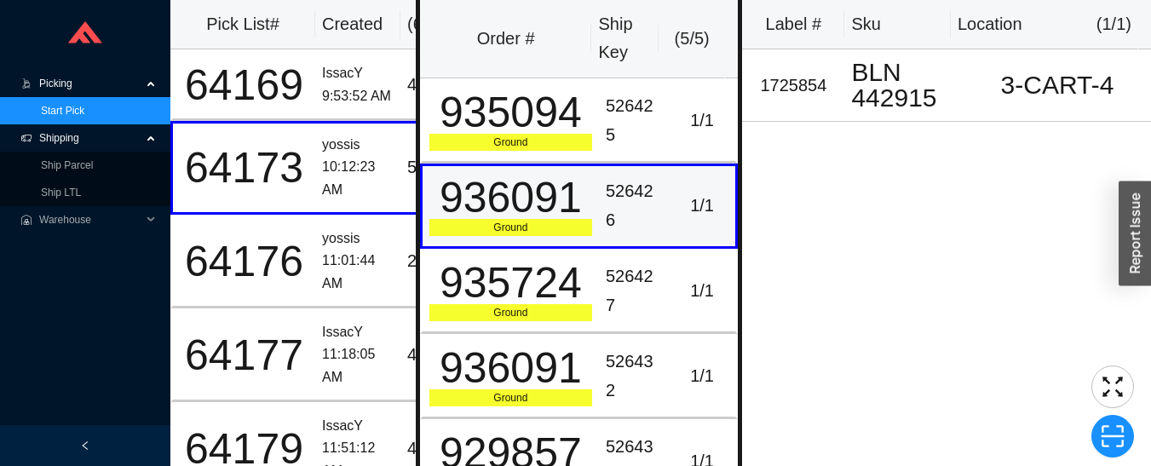
click at [675, 288] on div "1 / 1" at bounding box center [702, 291] width 54 height 28
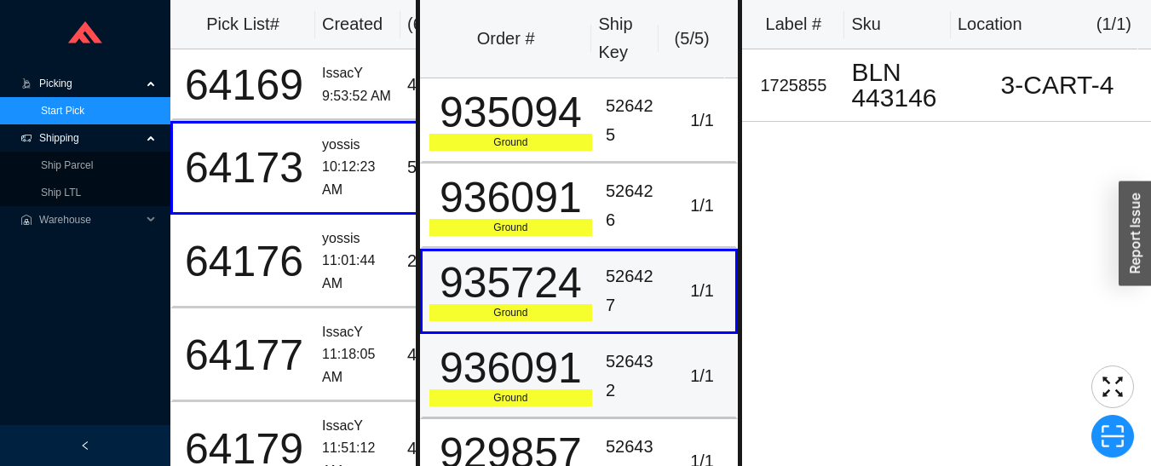
click at [678, 370] on div "1 / 1" at bounding box center [702, 376] width 54 height 28
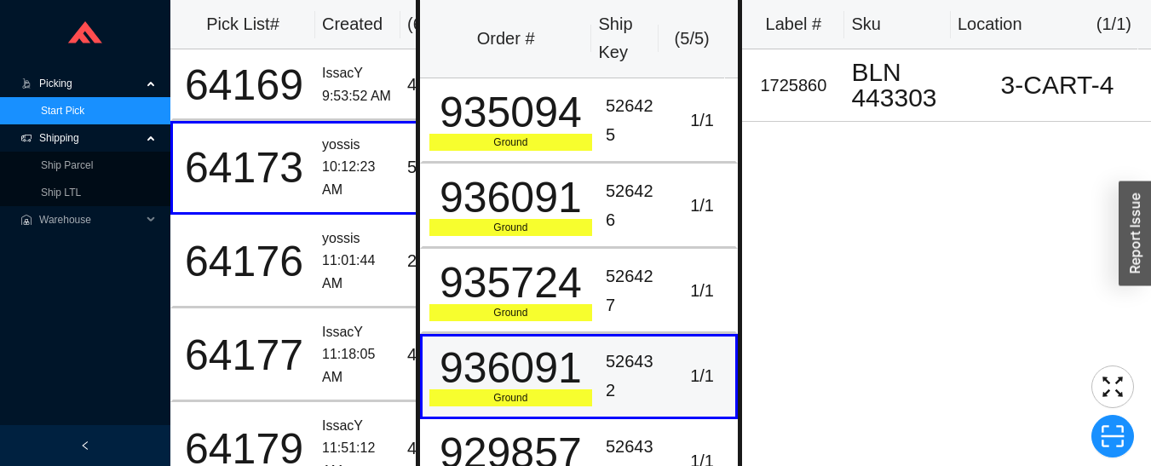
scroll to position [7, 0]
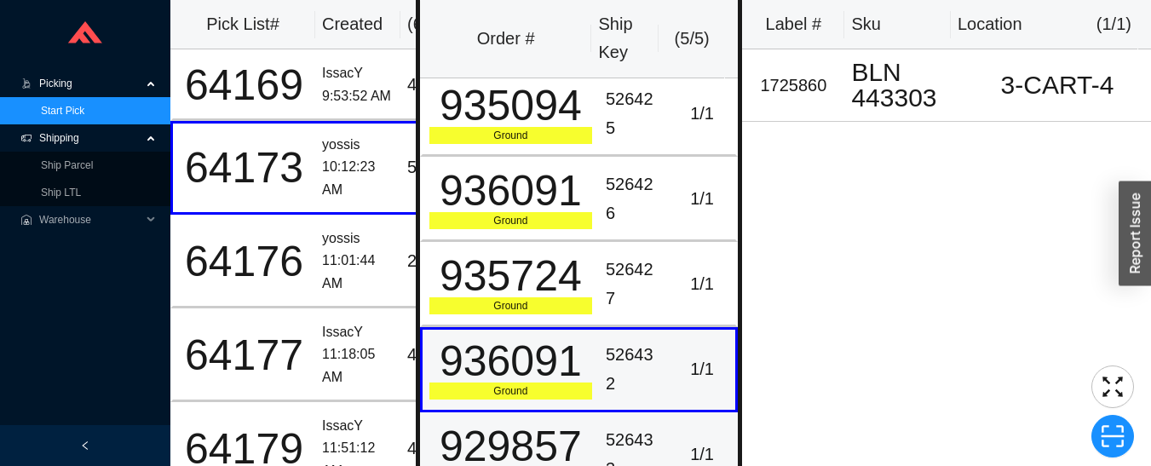
click at [681, 442] on div "1 / 1" at bounding box center [702, 454] width 54 height 28
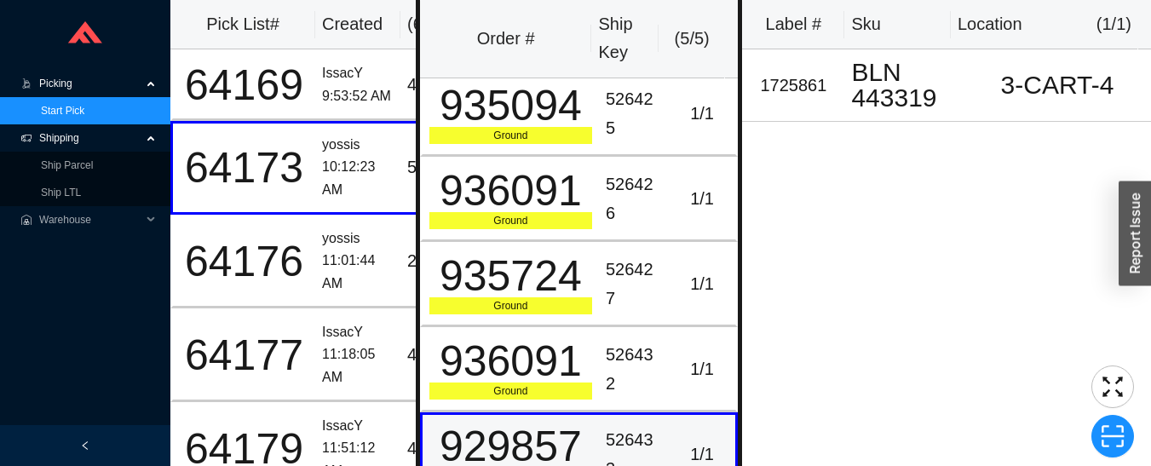
click at [352, 244] on div "yossis" at bounding box center [358, 238] width 72 height 23
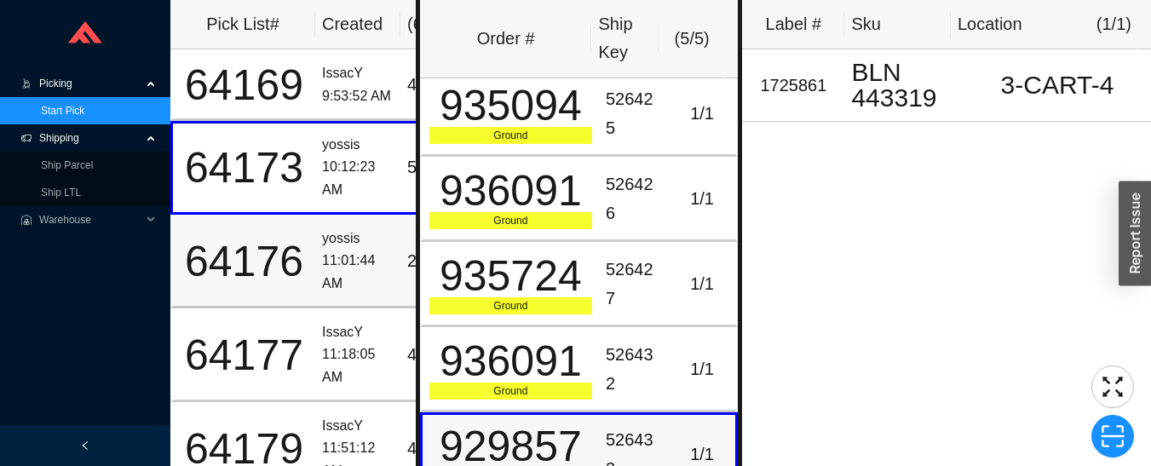
scroll to position [0, 0]
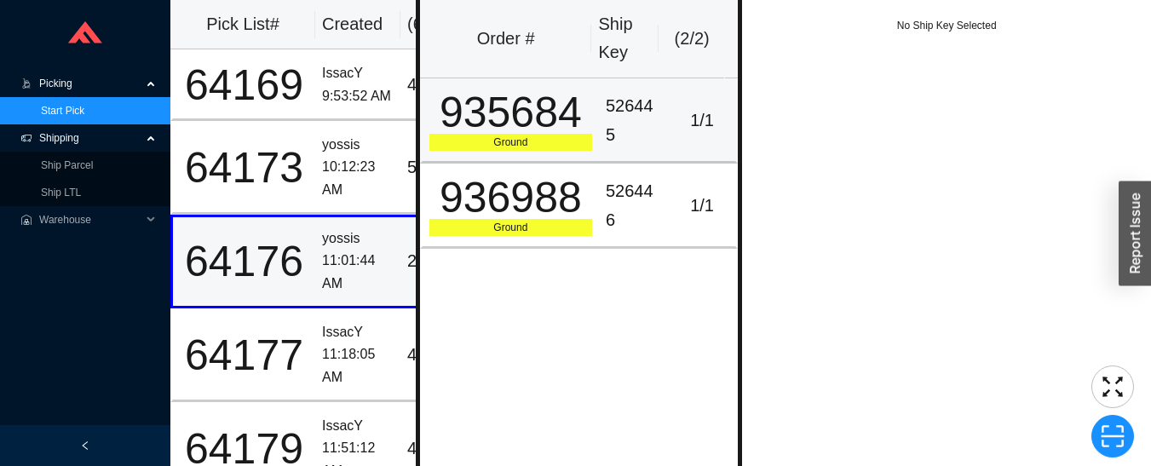
click at [622, 137] on div "526445" at bounding box center [634, 120] width 56 height 57
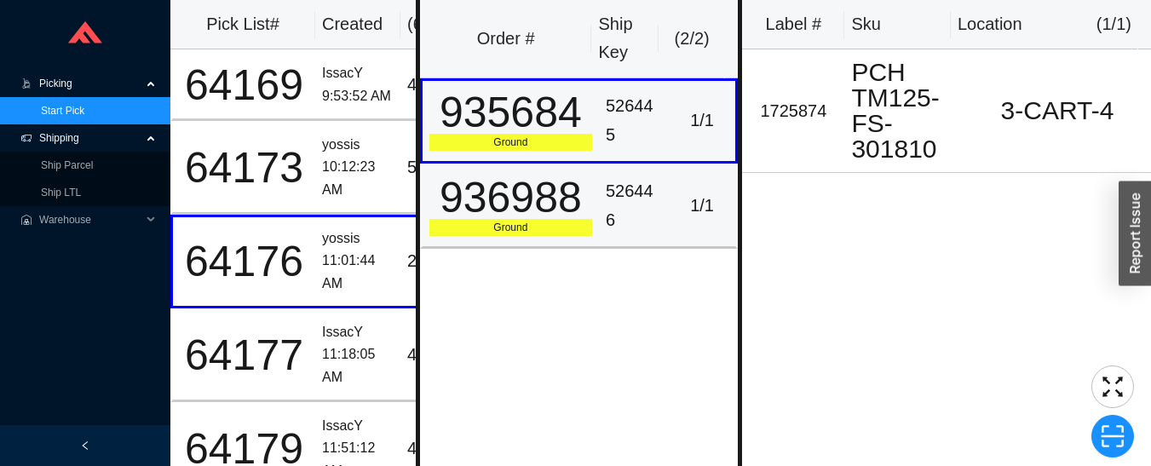
click at [606, 211] on div "526446" at bounding box center [634, 205] width 56 height 57
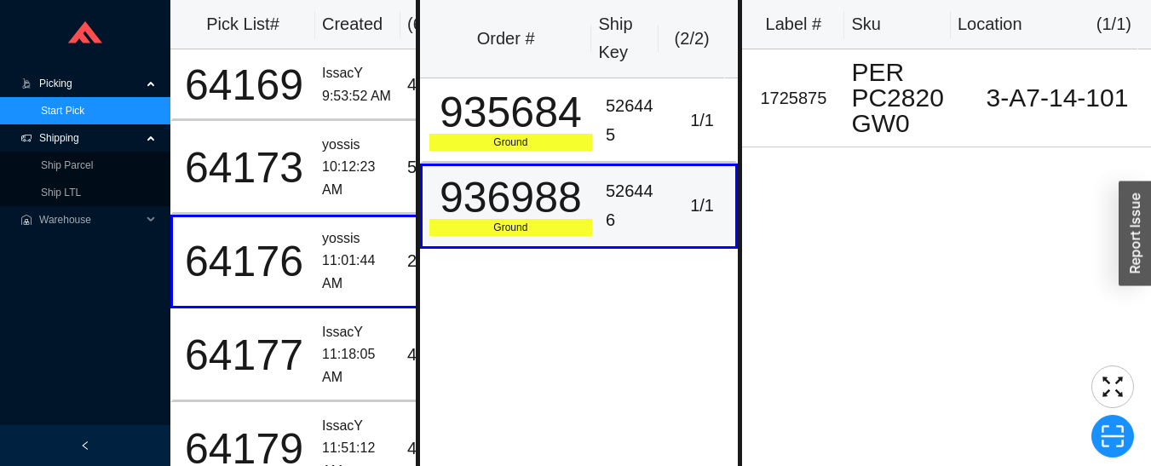
click at [350, 89] on div "9:53:52 AM" at bounding box center [358, 96] width 72 height 23
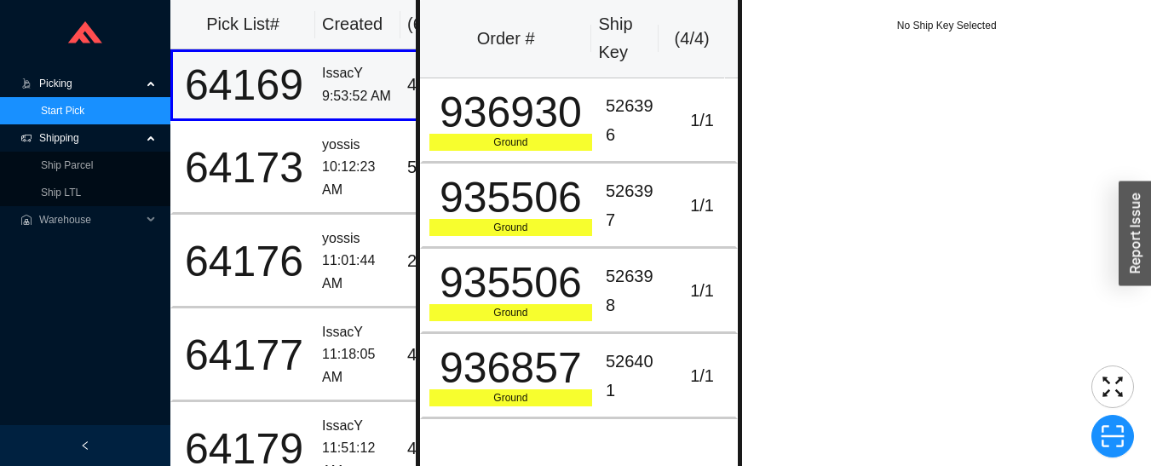
click at [638, 140] on div "526396" at bounding box center [634, 120] width 56 height 57
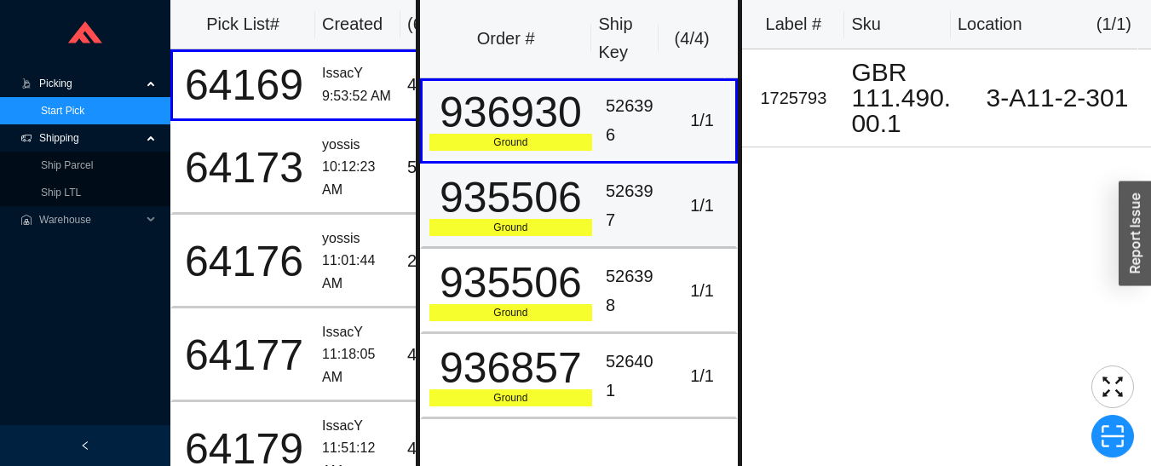
click at [652, 215] on td "526397" at bounding box center [634, 206] width 70 height 85
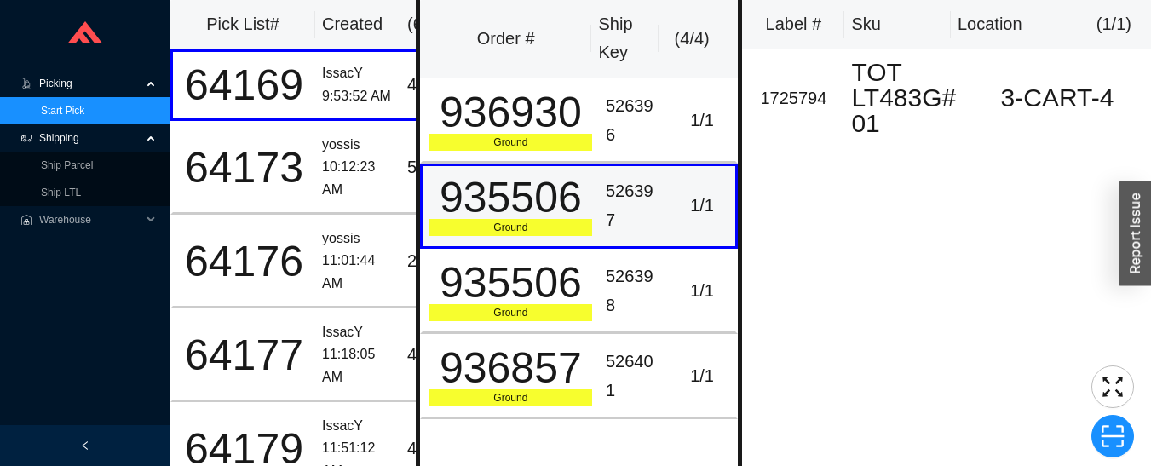
click at [675, 281] on div "1 / 1" at bounding box center [702, 291] width 54 height 28
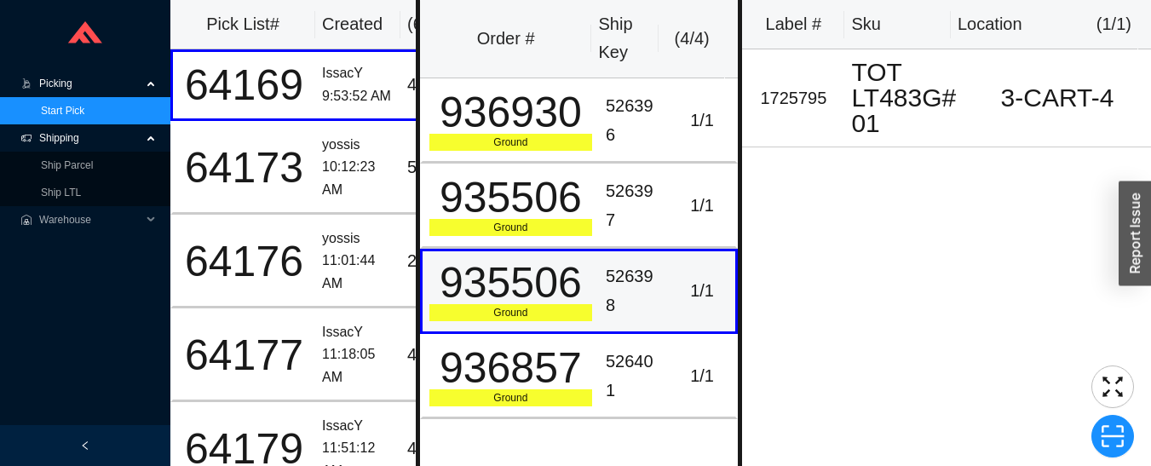
scroll to position [3, 0]
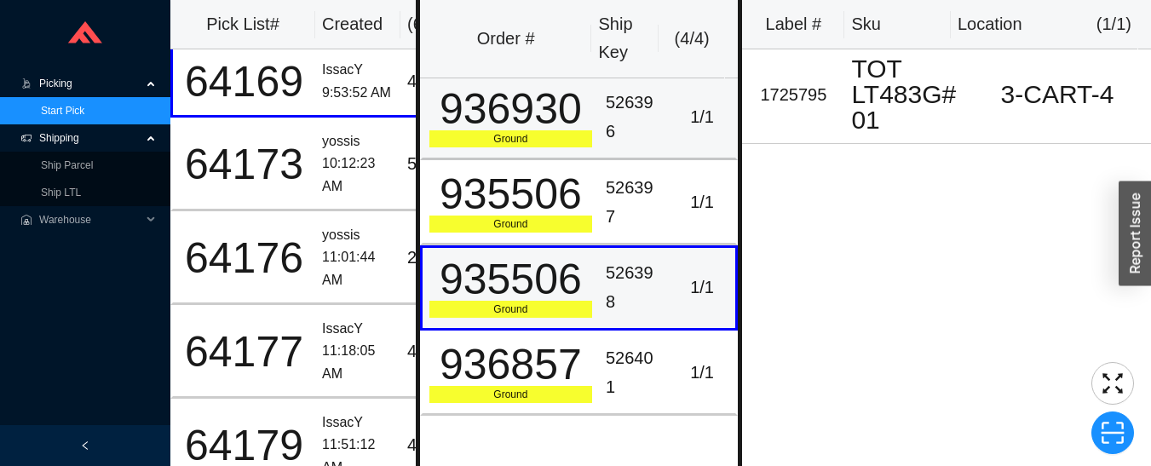
click at [693, 148] on td "1 / 1" at bounding box center [704, 117] width 70 height 85
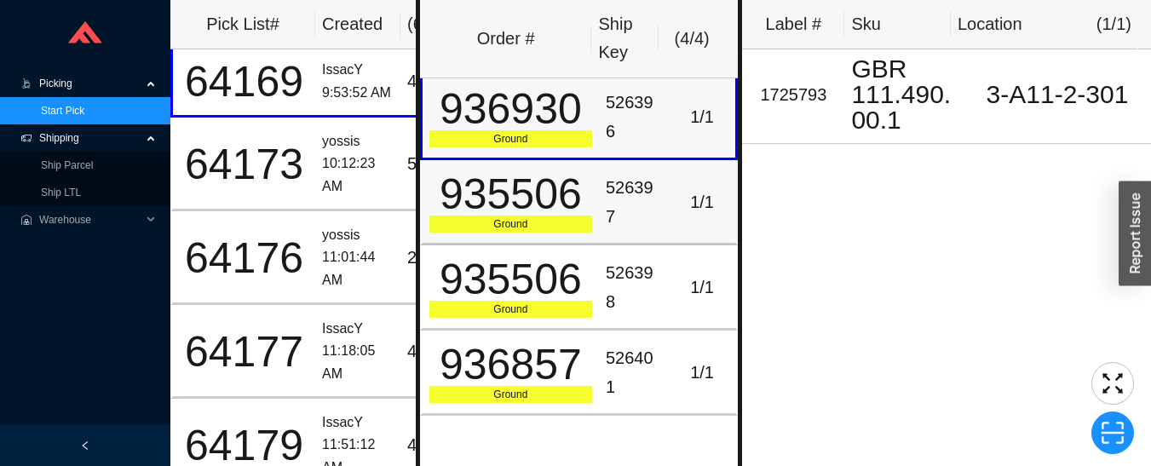
click at [669, 212] on td "1 / 1" at bounding box center [704, 202] width 70 height 85
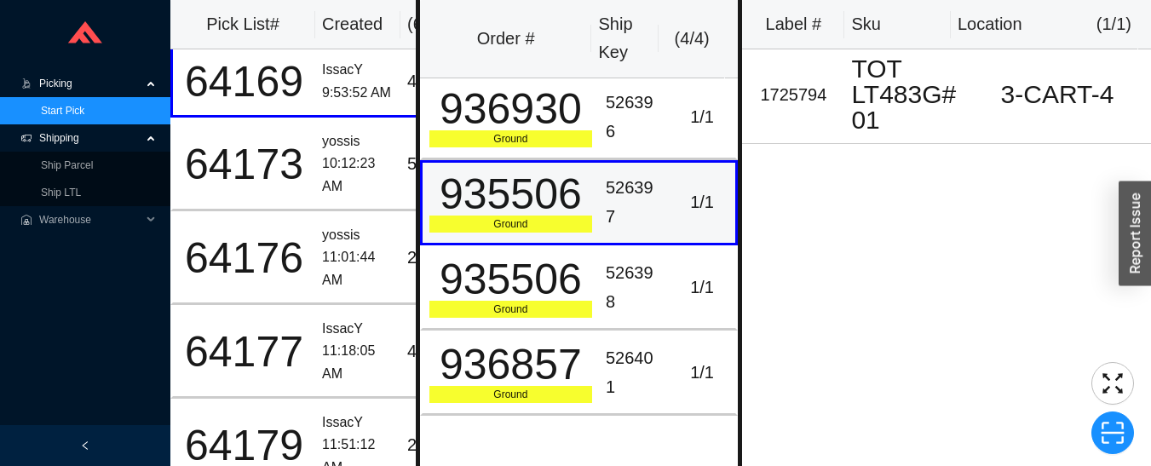
scroll to position [0, 0]
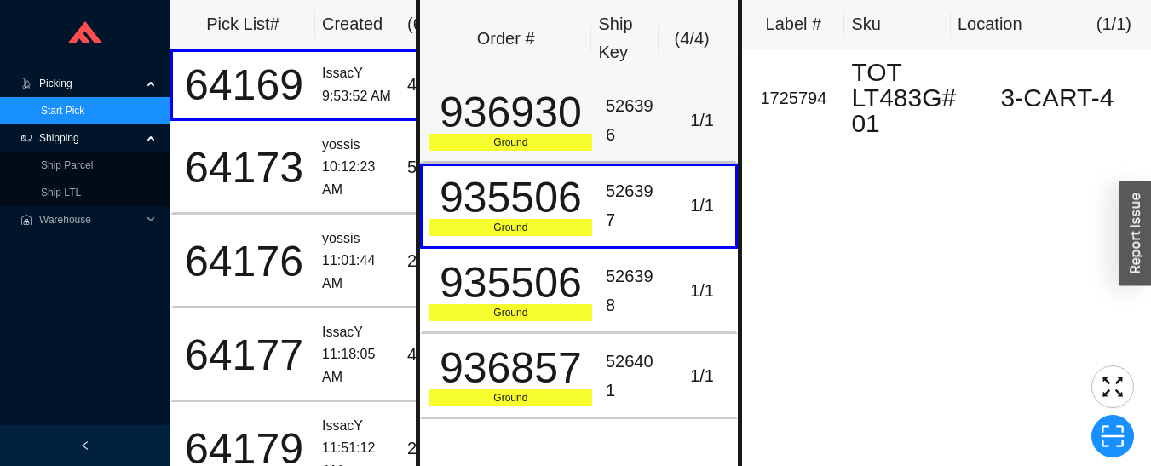
click at [652, 112] on td "526396" at bounding box center [634, 120] width 70 height 85
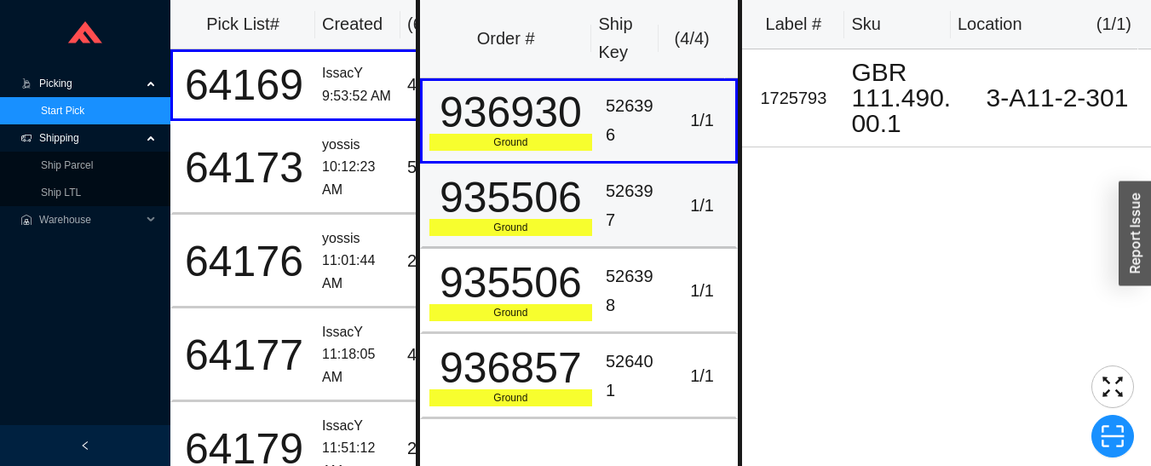
click at [606, 194] on div "526397" at bounding box center [634, 205] width 56 height 57
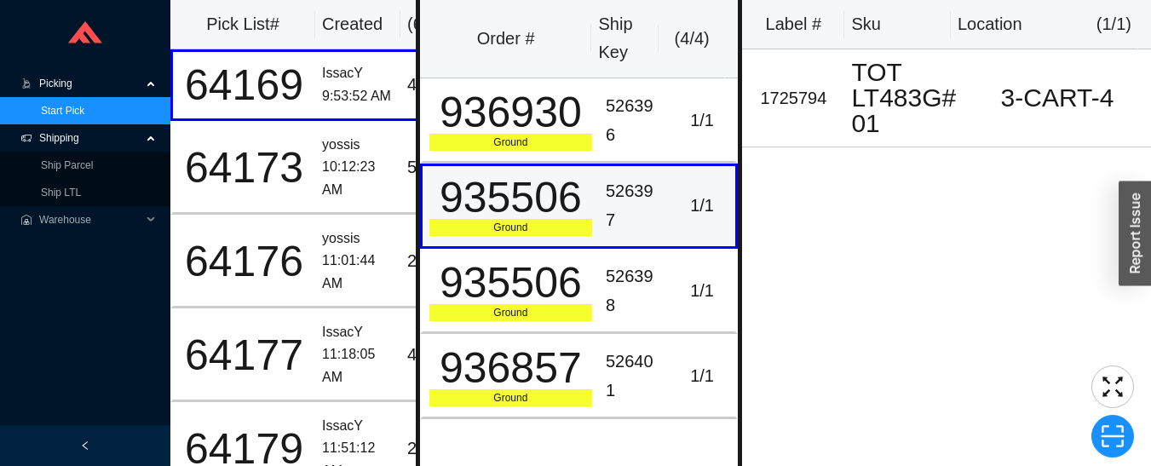
click at [669, 278] on td "1 / 1" at bounding box center [704, 291] width 70 height 85
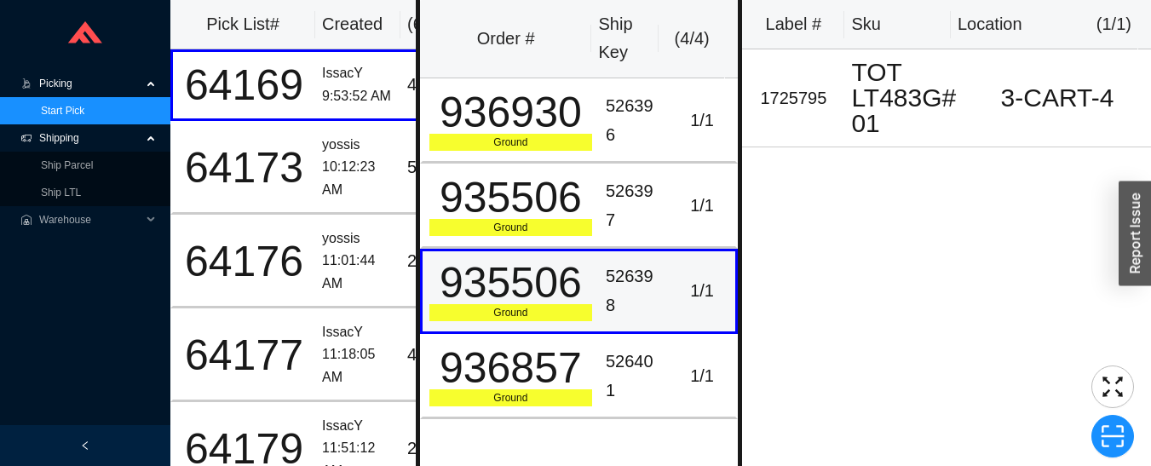
click at [676, 372] on div "1 / 1" at bounding box center [702, 376] width 54 height 28
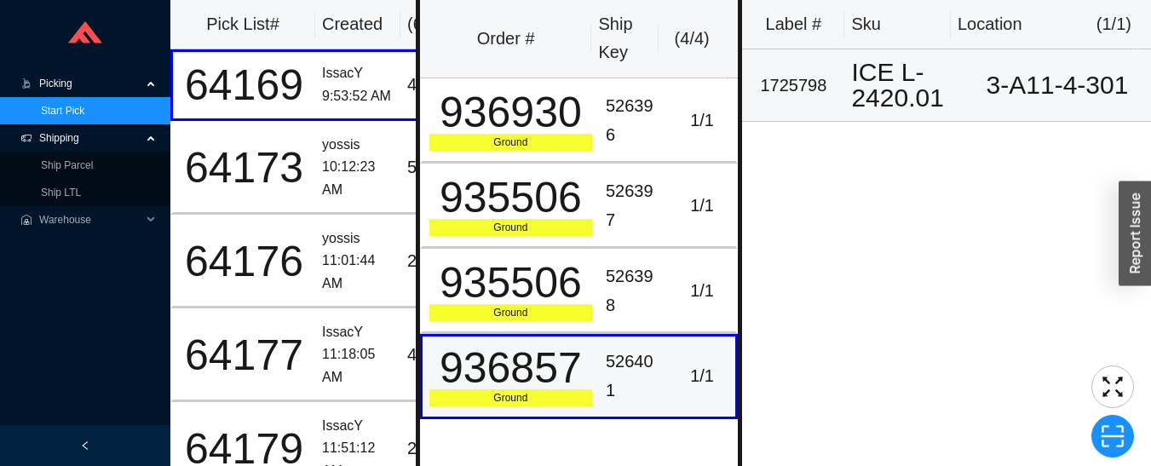
click at [922, 93] on div "ICE L-2420.01" at bounding box center [904, 85] width 106 height 51
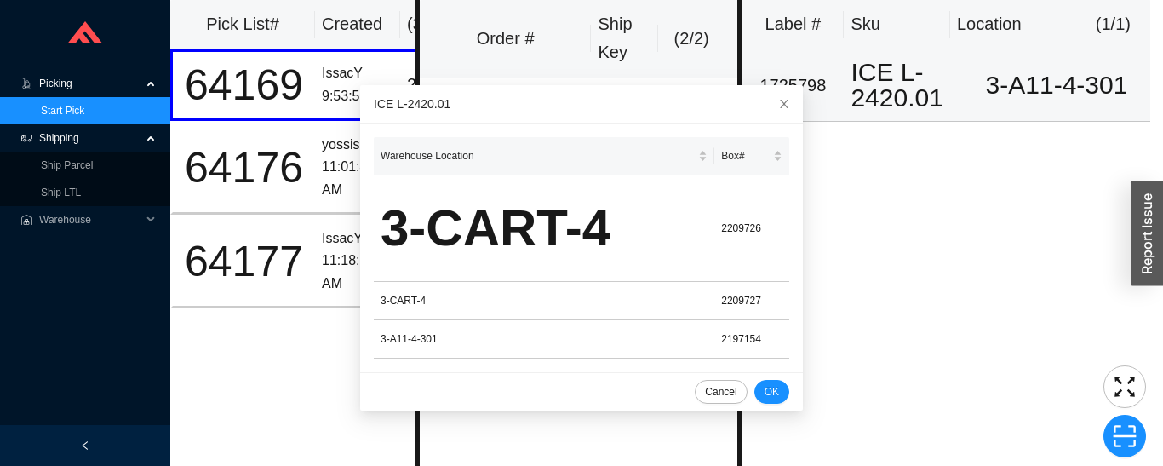
click at [292, 398] on div "Pick List# Created ( 3 ) 64169 IssacY 9:53:52 AM [DATE] 64176 yossis 11:01:44 A…" at bounding box center [292, 233] width 245 height 466
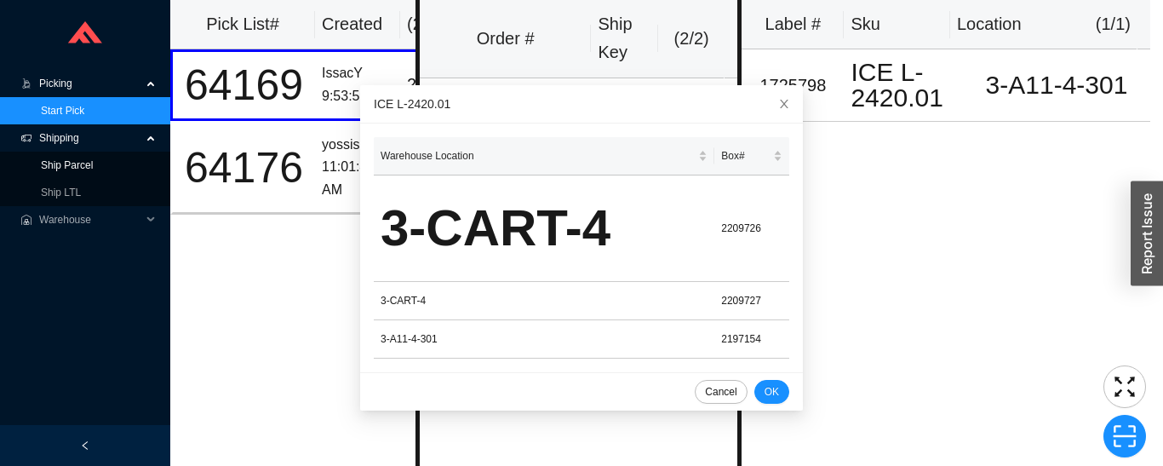
click at [51, 159] on link "Ship Parcel" at bounding box center [67, 165] width 52 height 12
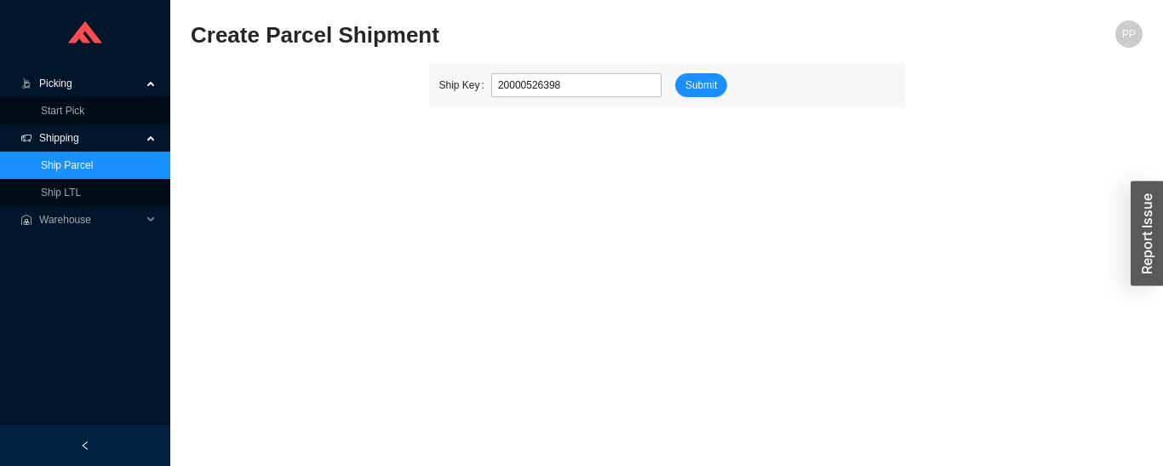
type input "526398"
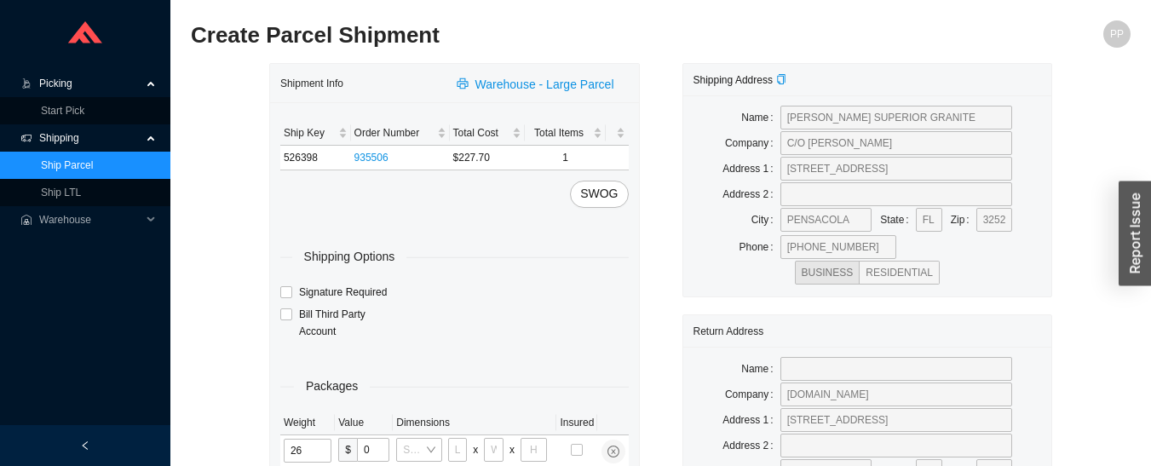
type input "2"
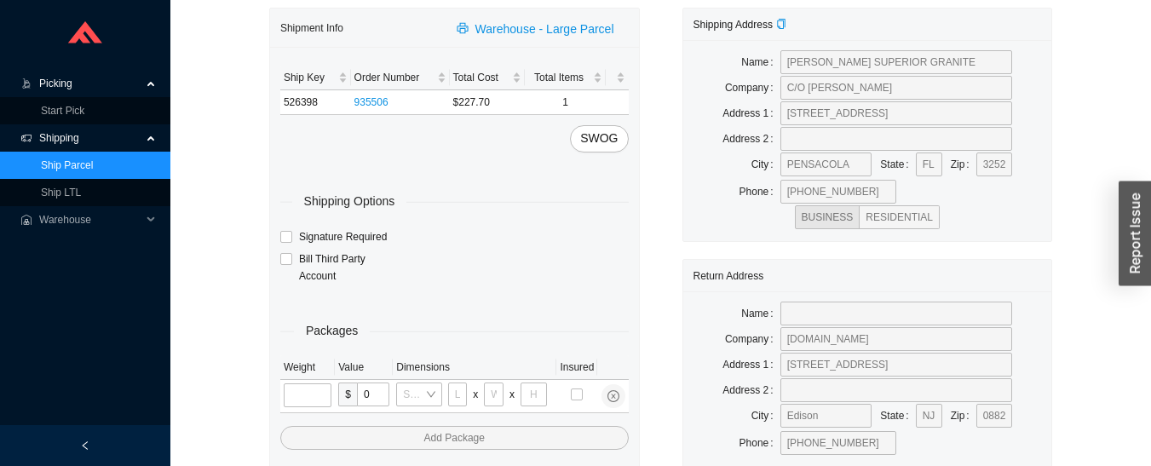
scroll to position [122, 0]
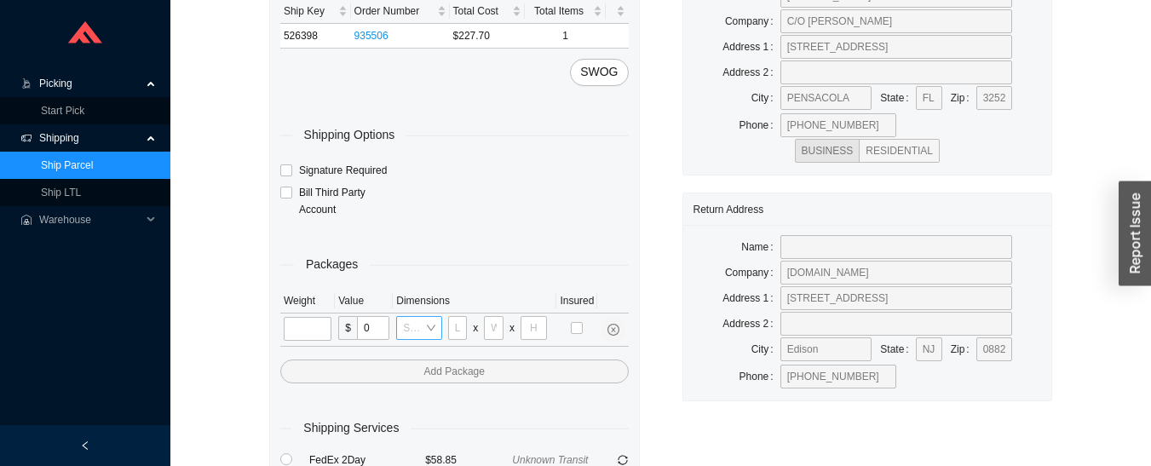
click at [416, 329] on input "search" at bounding box center [413, 328] width 21 height 22
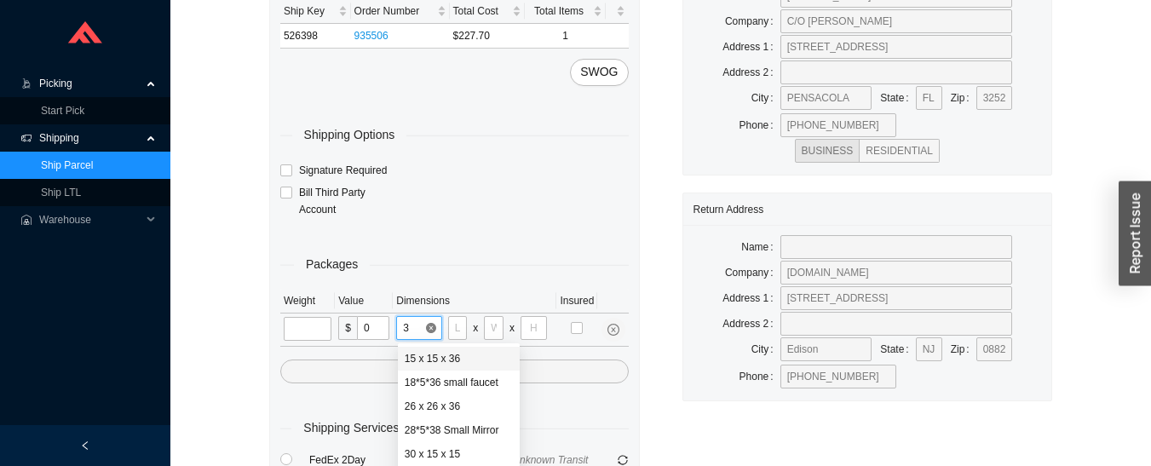
type input "30"
click at [423, 378] on div "30 x 24 x 12" at bounding box center [432, 382] width 55 height 15
type input "30"
type input "24"
type input "12"
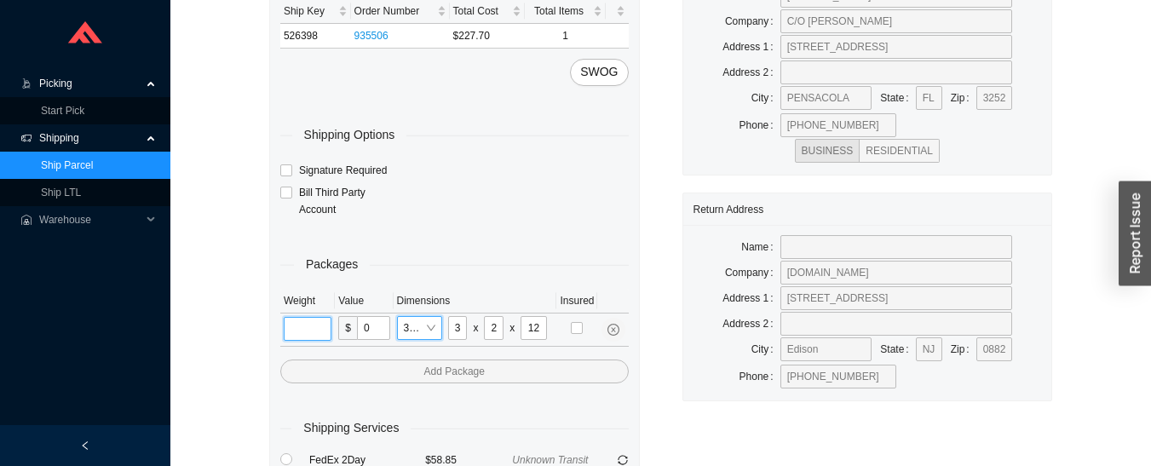
click at [295, 320] on input "tel" at bounding box center [308, 329] width 48 height 24
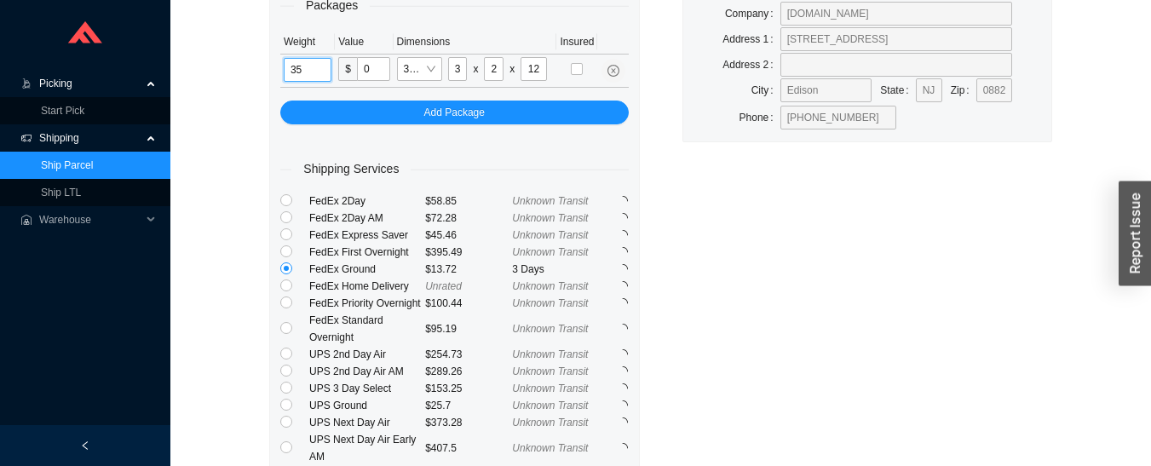
scroll to position [383, 0]
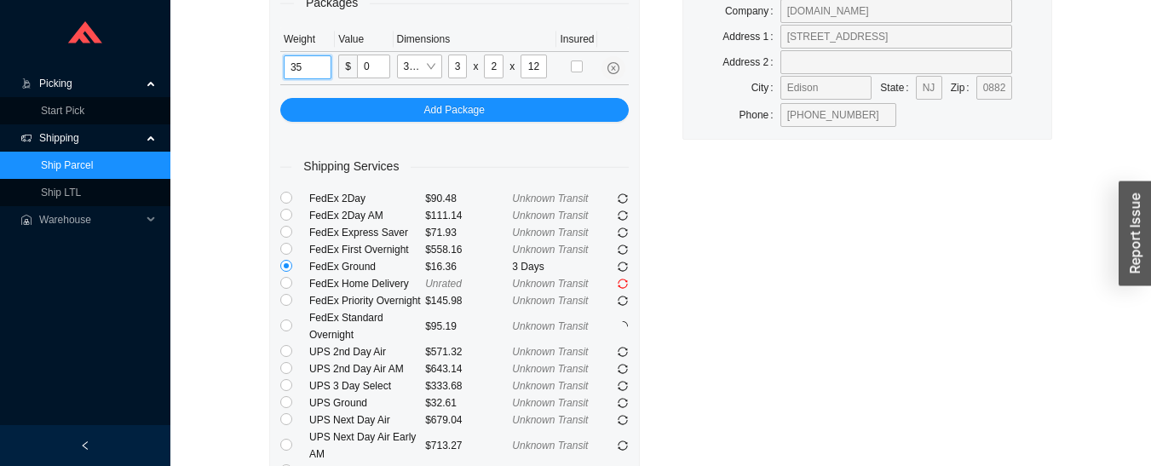
type input "35"
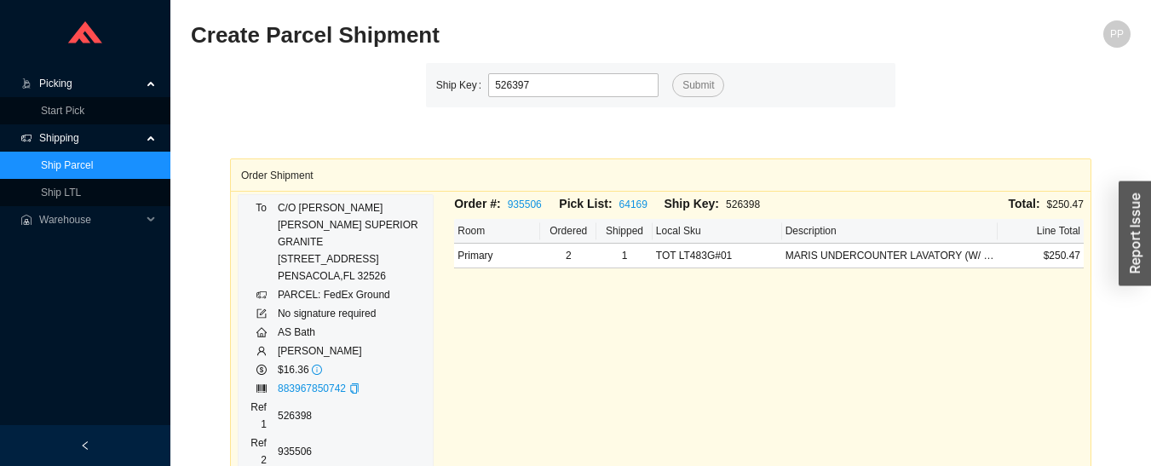
type input "526397"
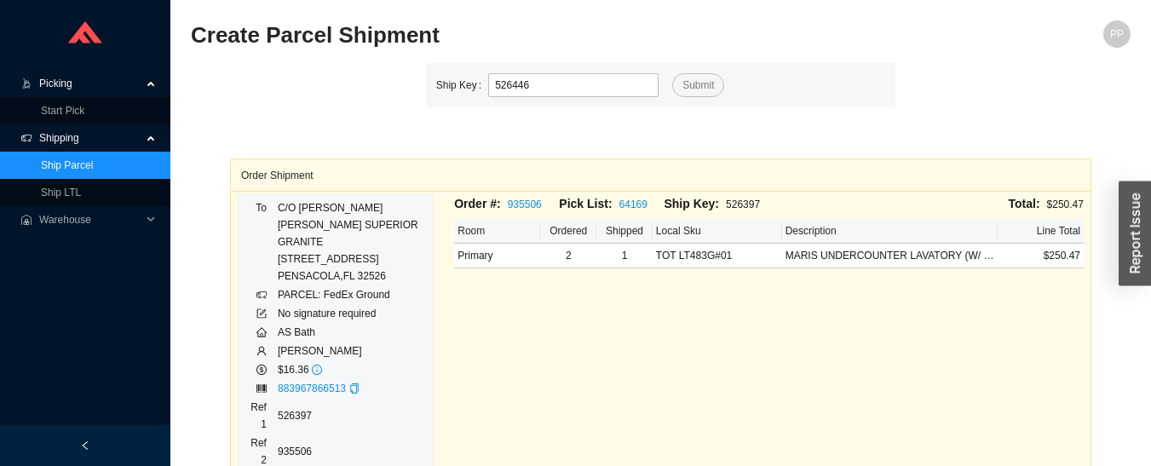
type input "526446"
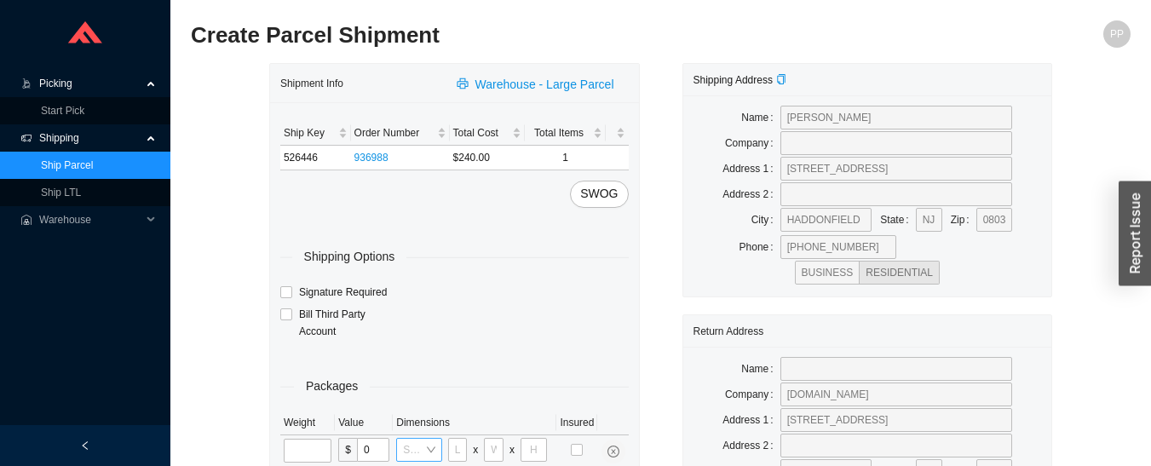
click at [417, 443] on input "search" at bounding box center [413, 450] width 21 height 22
type input "as"
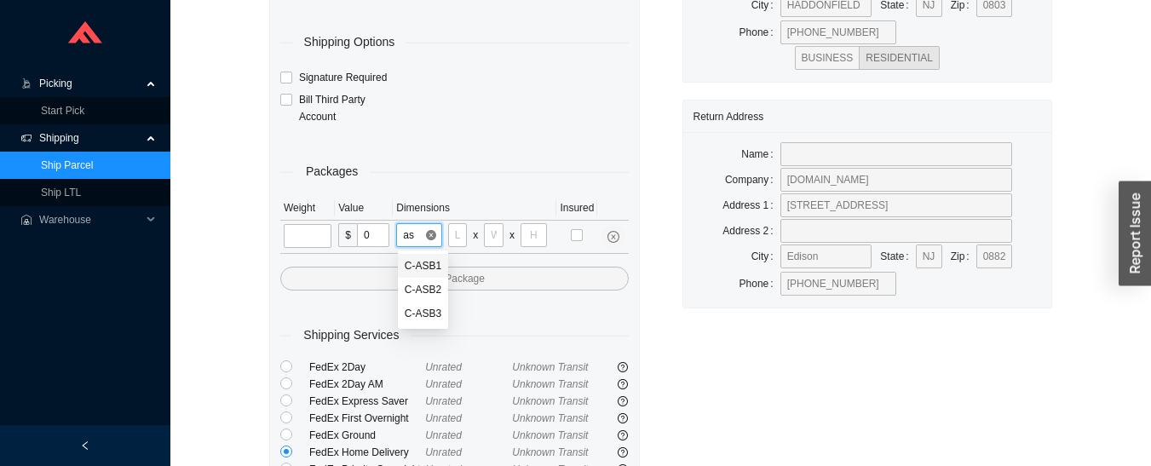
scroll to position [215, 0]
click at [426, 290] on div "C-ASB2" at bounding box center [423, 288] width 37 height 15
type input "34"
type input "24"
type input "15"
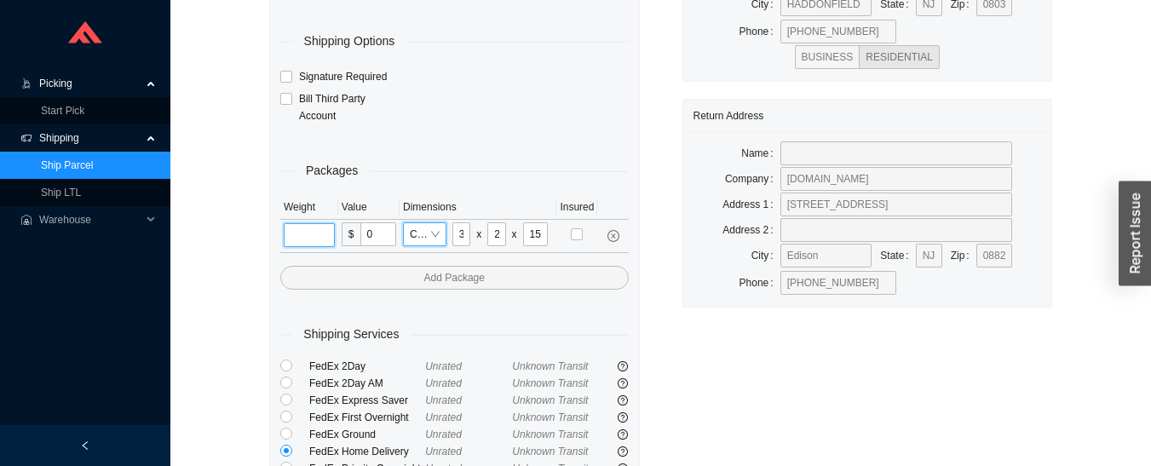
click at [310, 237] on input "tel" at bounding box center [309, 235] width 51 height 24
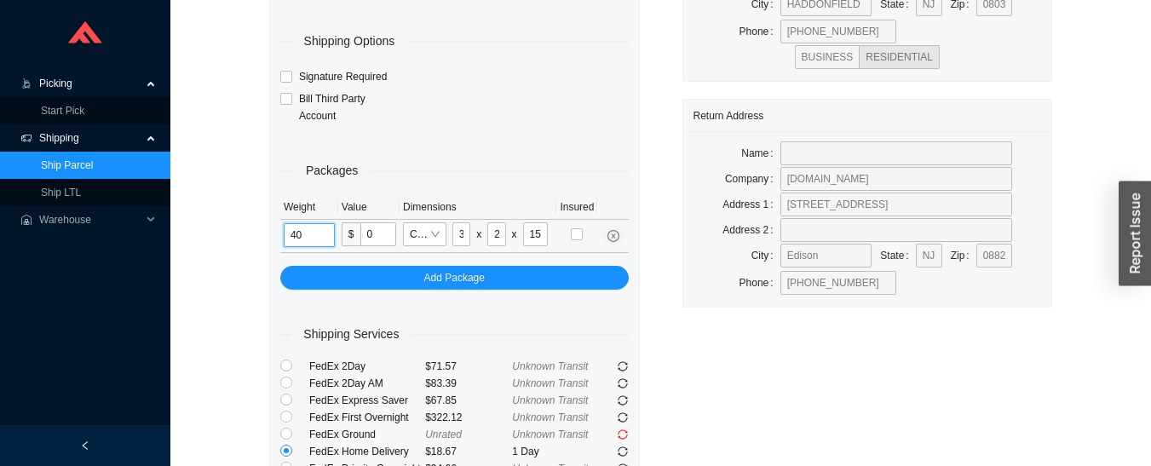
type input "40"
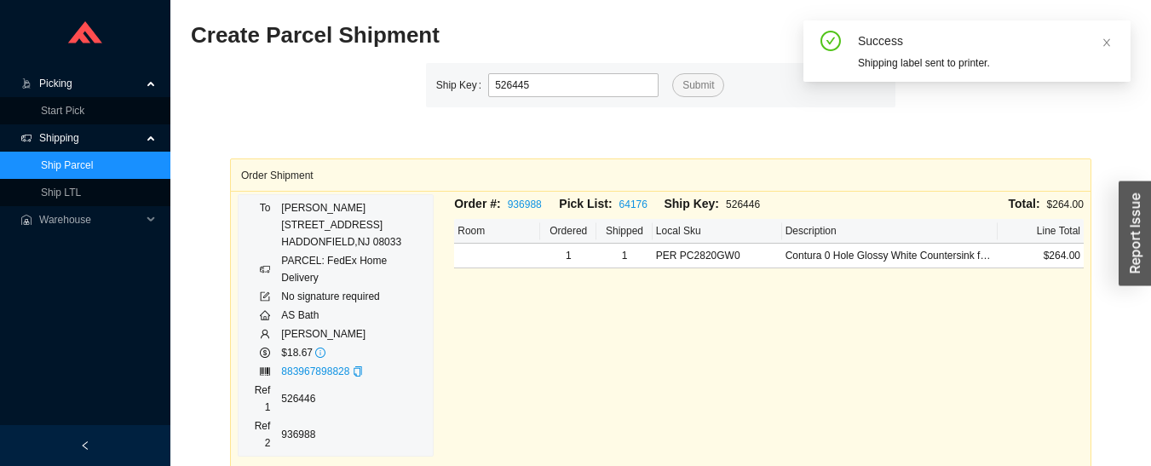
type input "526445"
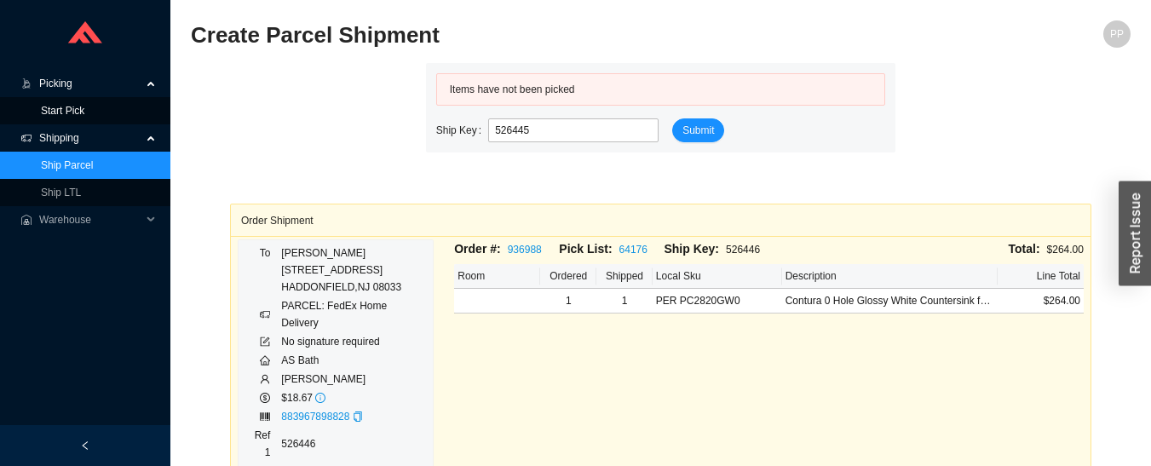
click at [41, 105] on link "Start Pick" at bounding box center [62, 111] width 43 height 12
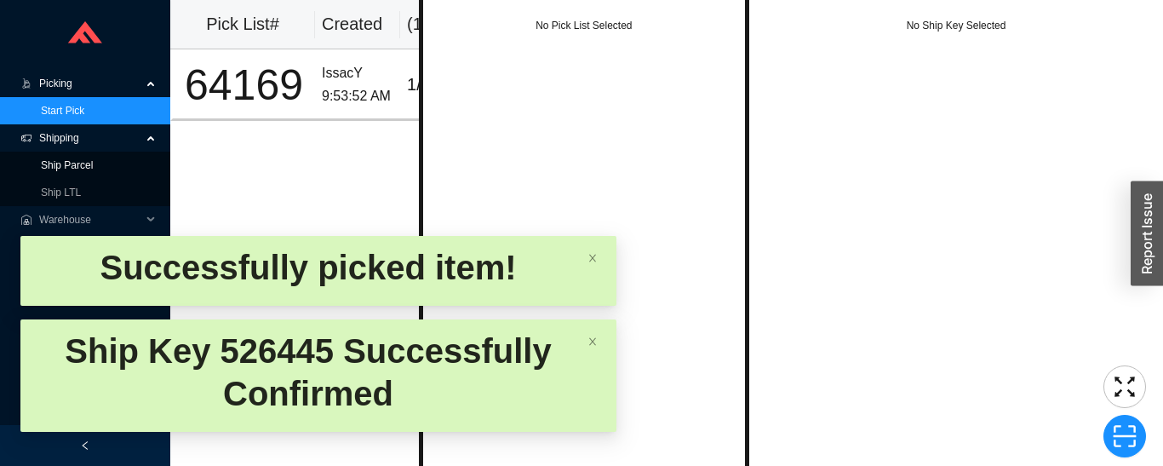
click at [50, 160] on link "Ship Parcel" at bounding box center [67, 165] width 52 height 12
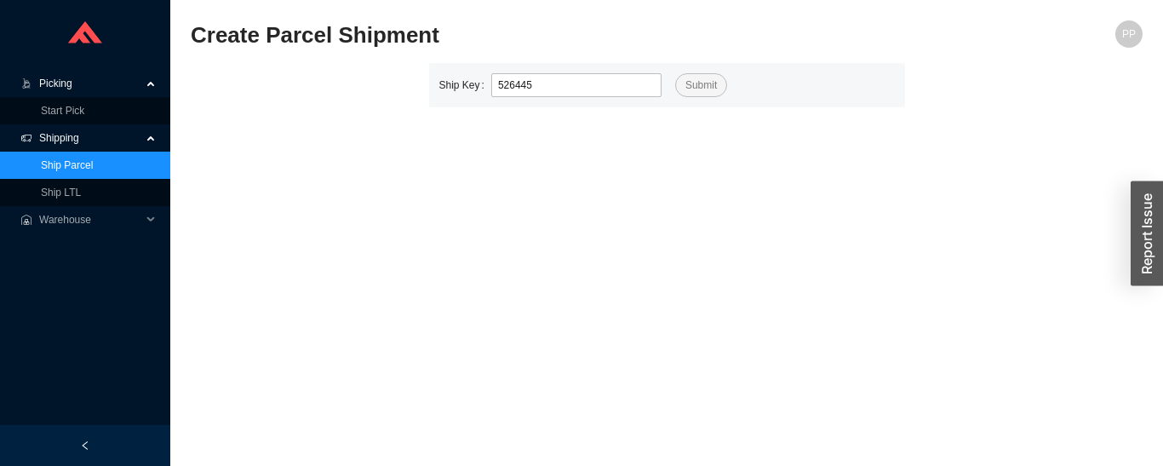
type input "526445"
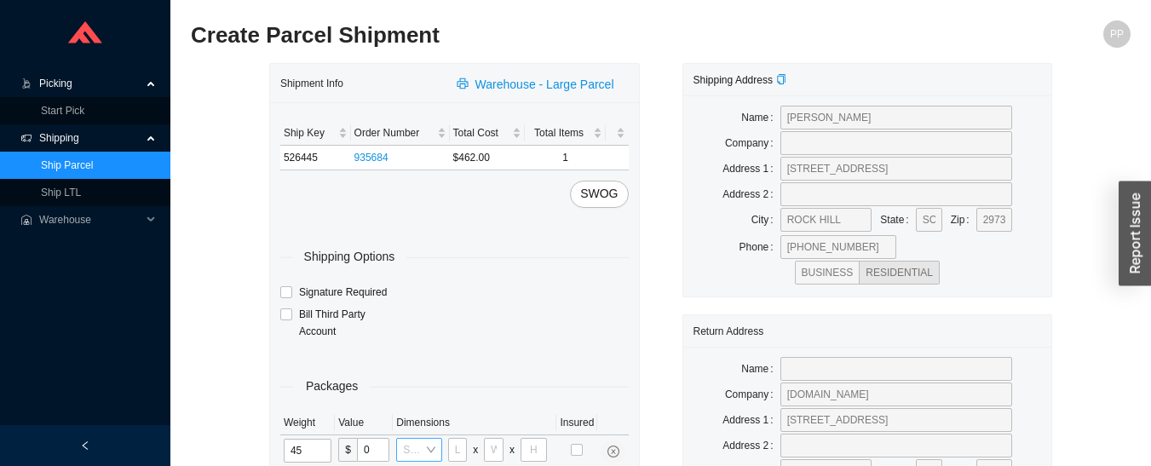
type input "45"
click at [422, 446] on input "search" at bounding box center [413, 450] width 21 height 22
type input "s"
type input "as"
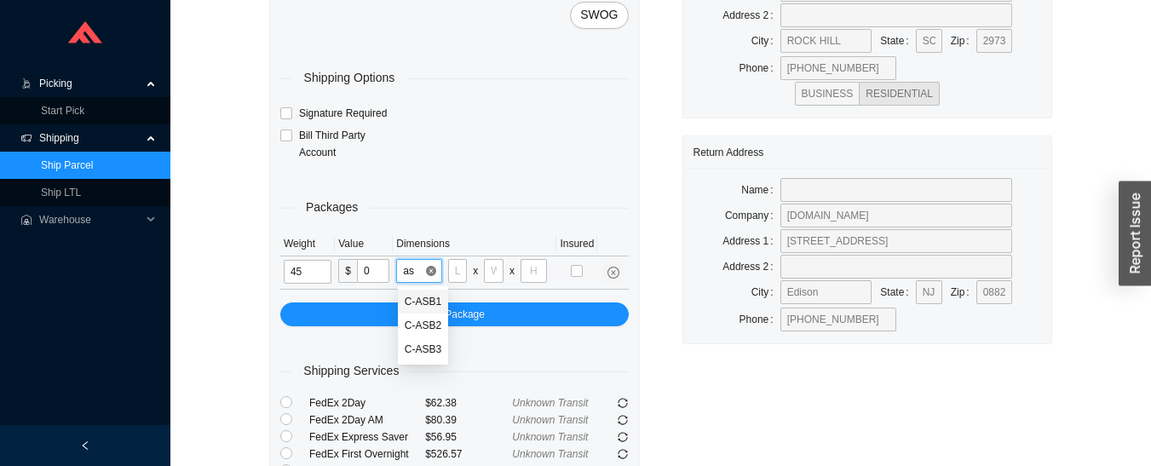
scroll to position [203, 0]
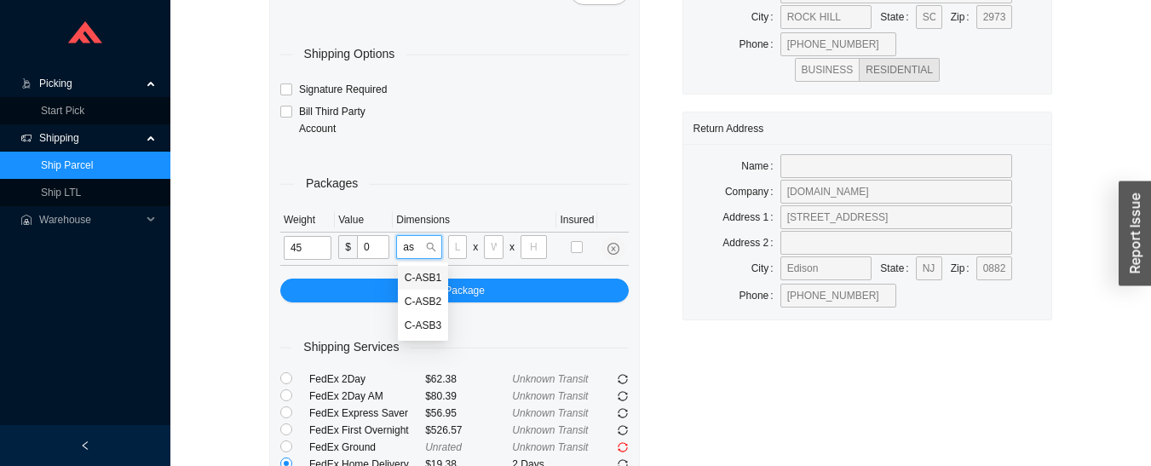
click at [421, 296] on div "C-ASB2" at bounding box center [423, 301] width 37 height 15
type input "34"
type input "24"
type input "15"
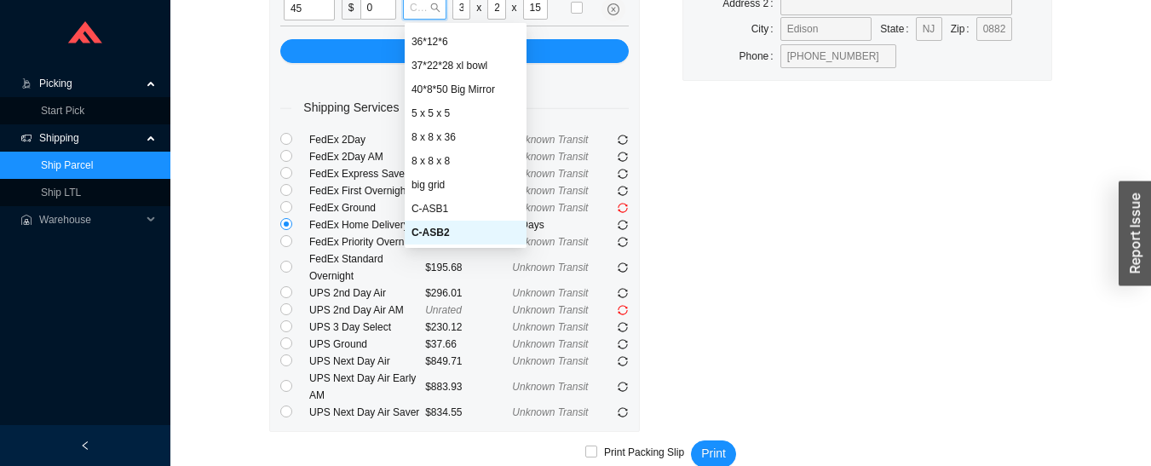
scroll to position [469, 0]
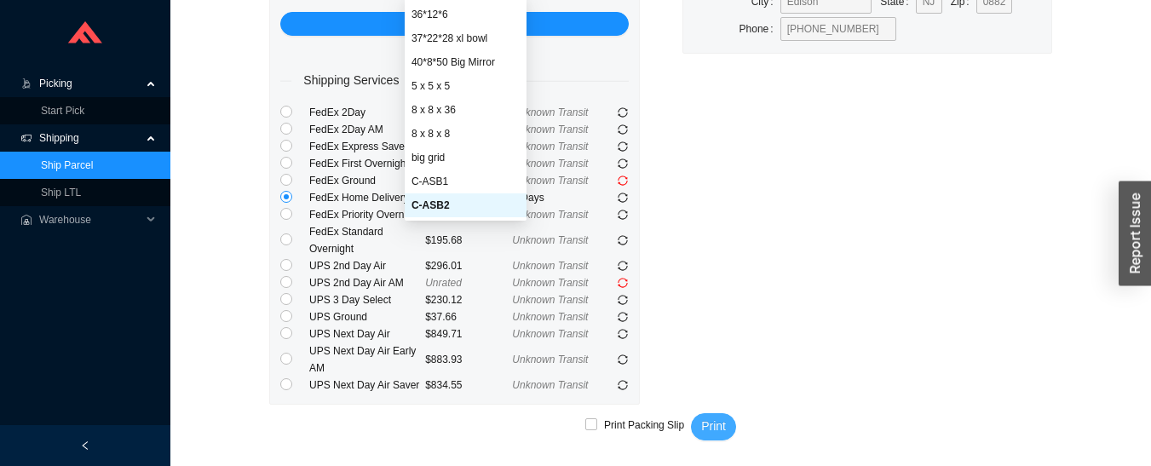
click at [703, 416] on span "Print" at bounding box center [713, 426] width 25 height 20
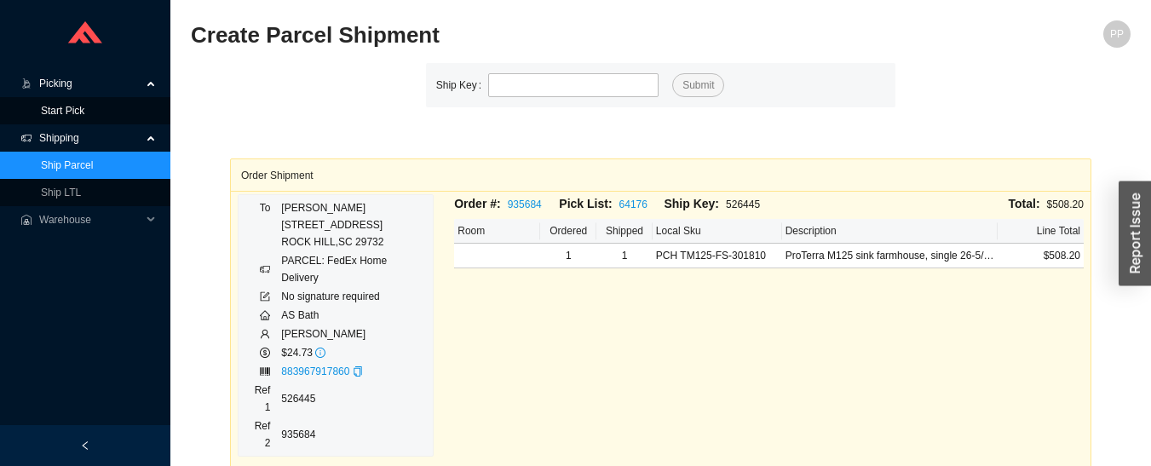
click at [55, 105] on link "Start Pick" at bounding box center [62, 111] width 43 height 12
